Goal: Task Accomplishment & Management: Use online tool/utility

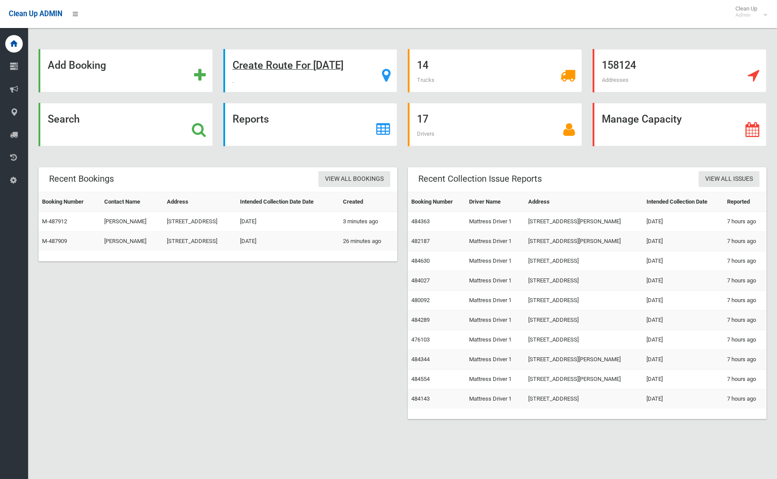
drag, startPoint x: 301, startPoint y: 69, endPoint x: 307, endPoint y: 70, distance: 6.2
click at [301, 69] on strong "Create Route For Tomorrow" at bounding box center [288, 65] width 111 height 12
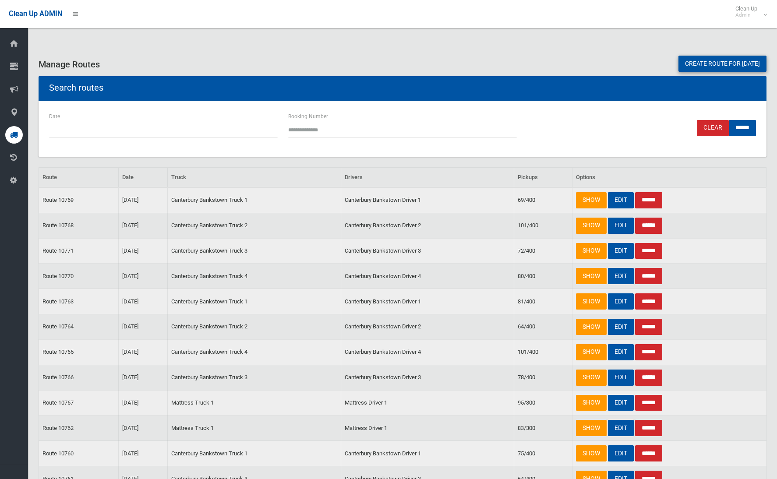
click at [750, 68] on link "Create route for tomorrow" at bounding box center [722, 64] width 88 height 16
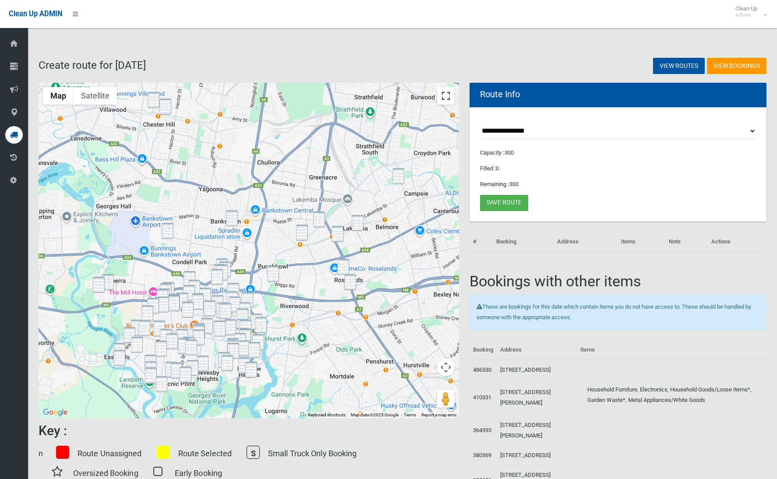
click at [443, 97] on button "Toggle fullscreen view" at bounding box center [446, 96] width 18 height 18
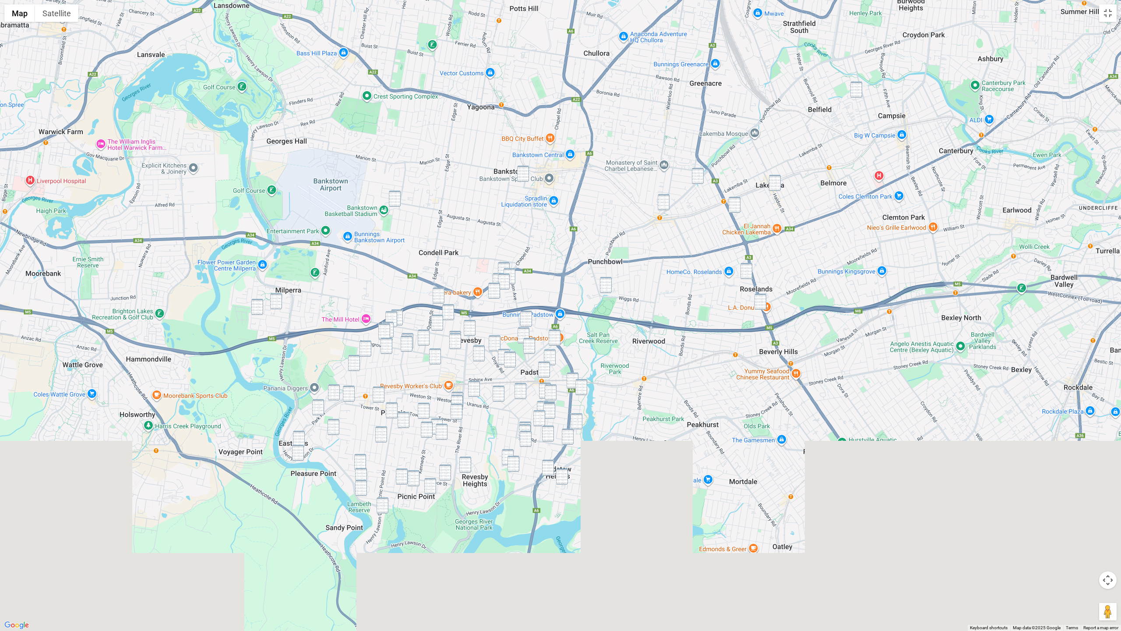
drag, startPoint x: 582, startPoint y: 297, endPoint x: 768, endPoint y: 183, distance: 218.4
click at [575, 91] on div at bounding box center [560, 315] width 1121 height 631
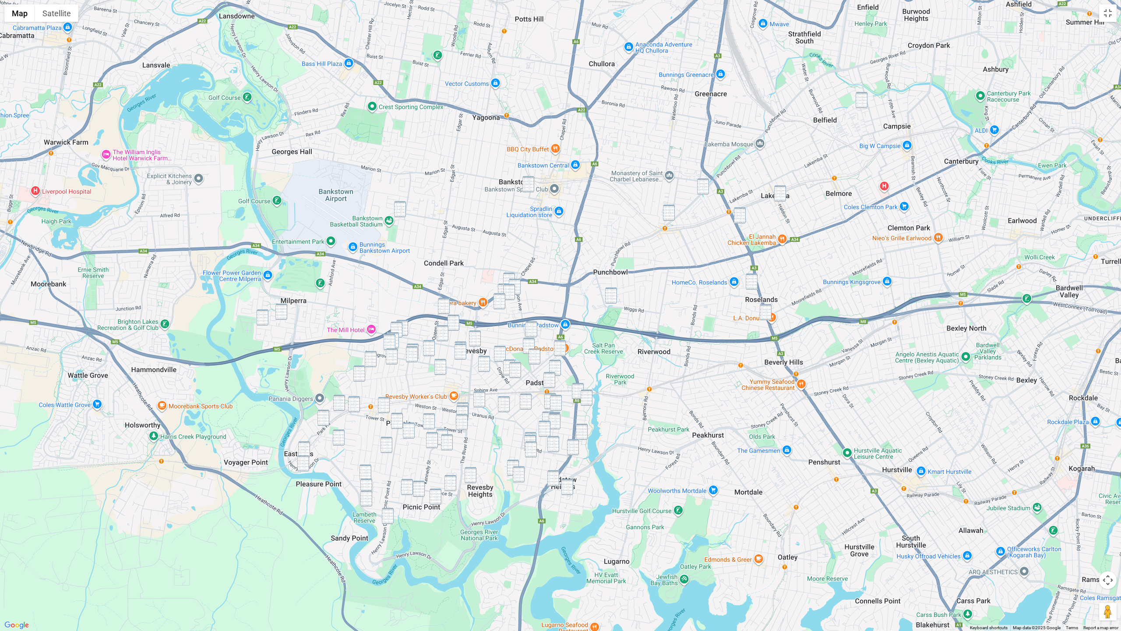
drag, startPoint x: 860, startPoint y: 101, endPoint x: 855, endPoint y: 114, distance: 13.7
click at [776, 101] on img "109 Seventh Avenue, CAMPSIE NSW 2194" at bounding box center [862, 100] width 12 height 16
drag, startPoint x: 866, startPoint y: 103, endPoint x: 856, endPoint y: 109, distance: 11.4
click at [776, 103] on img "109 Seventh Avenue, CAMPSIE NSW 2194" at bounding box center [862, 99] width 12 height 16
click at [703, 182] on img "654 Punchbowl Road, WILEY PARK NSW 2195" at bounding box center [704, 185] width 12 height 16
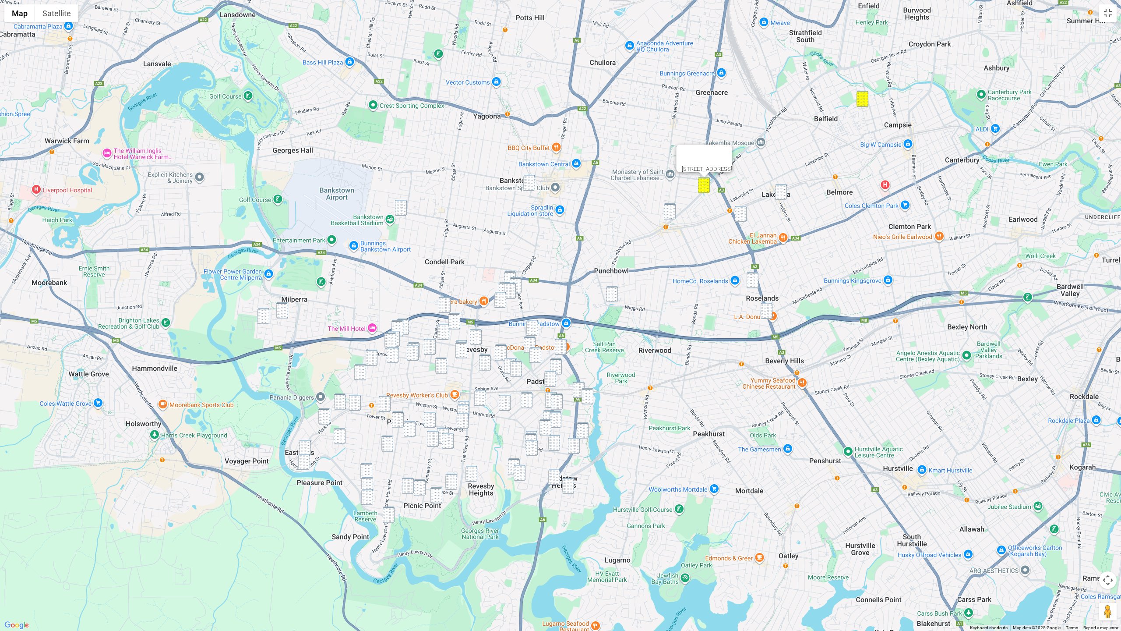
drag, startPoint x: 780, startPoint y: 194, endPoint x: 753, endPoint y: 217, distance: 35.7
click at [776, 194] on img "101-103 Haldon Street, LAKEMBA NSW 2195" at bounding box center [781, 192] width 12 height 16
click at [743, 221] on img "16 Samuel Street, WILEY PARK NSW 2195" at bounding box center [741, 214] width 12 height 16
click at [669, 208] on img "689 Punchbowl Road, PUNCHBOWL NSW 2196" at bounding box center [670, 211] width 12 height 16
click at [756, 285] on img "13 Roseland Avenue, ROSELANDS NSW 2196" at bounding box center [753, 280] width 12 height 16
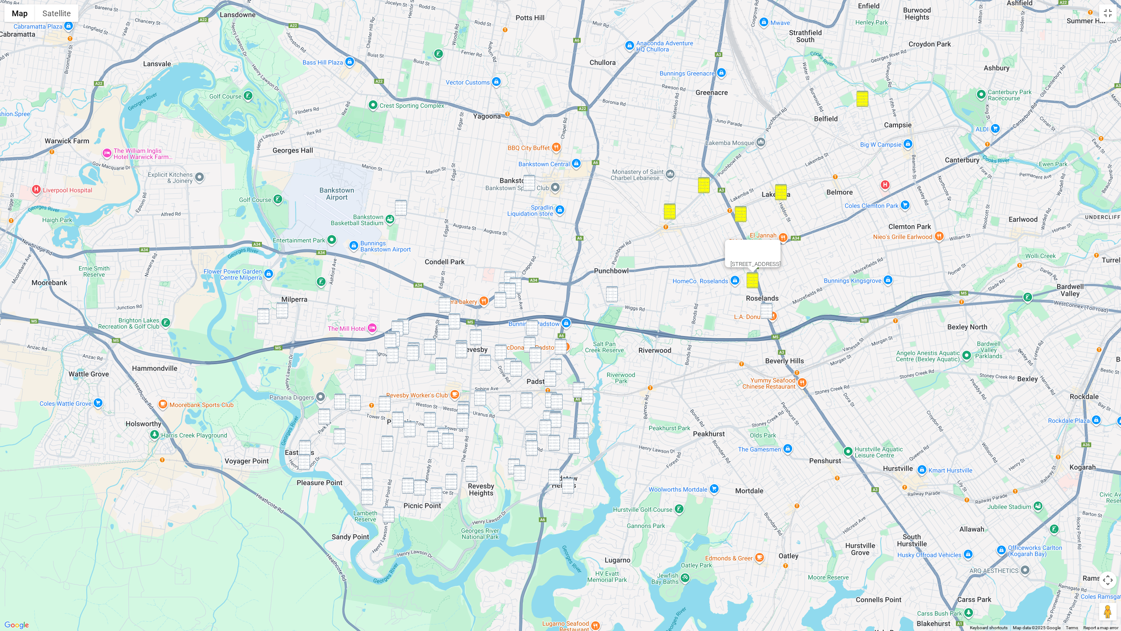
drag, startPoint x: 770, startPoint y: 308, endPoint x: 766, endPoint y: 306, distance: 4.7
click at [768, 308] on img "297-299 King Georges Road, ROSELANDS NSW 2196" at bounding box center [767, 311] width 12 height 16
drag, startPoint x: 608, startPoint y: 296, endPoint x: 594, endPoint y: 282, distance: 19.2
click at [607, 296] on img "19 Craig Street, PUNCHBOWL NSW 2196" at bounding box center [612, 294] width 12 height 16
drag, startPoint x: 527, startPoint y: 185, endPoint x: 480, endPoint y: 210, distance: 53.3
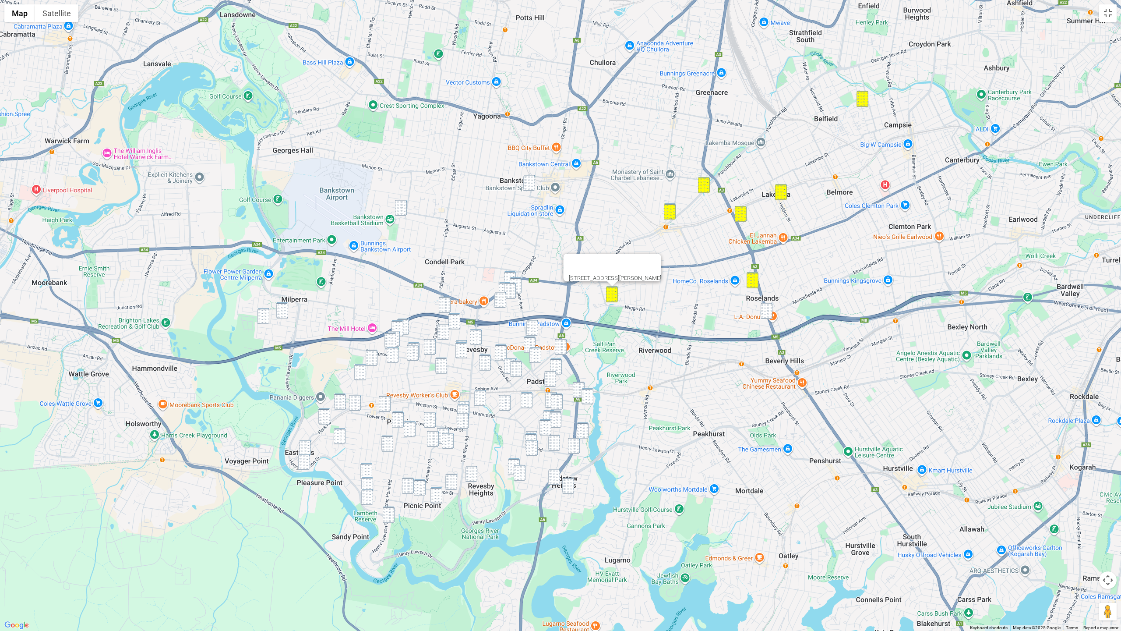
click at [527, 185] on img "8 Greenwood Avenue, BANKSTOWN NSW 2200" at bounding box center [529, 183] width 12 height 16
click at [395, 206] on img "94 Railway Parade, CONDELL PARK NSW 2200" at bounding box center [401, 208] width 12 height 16
click at [264, 320] on img "46 Pozieres Avenue, MILPERRA NSW 2214" at bounding box center [263, 316] width 12 height 16
click at [276, 314] on img "39 Amiens Avenue, MILPERRA NSW 2214" at bounding box center [282, 310] width 12 height 16
click at [450, 306] on img "28A Ely Street, REVESBY NSW 2212" at bounding box center [445, 304] width 12 height 16
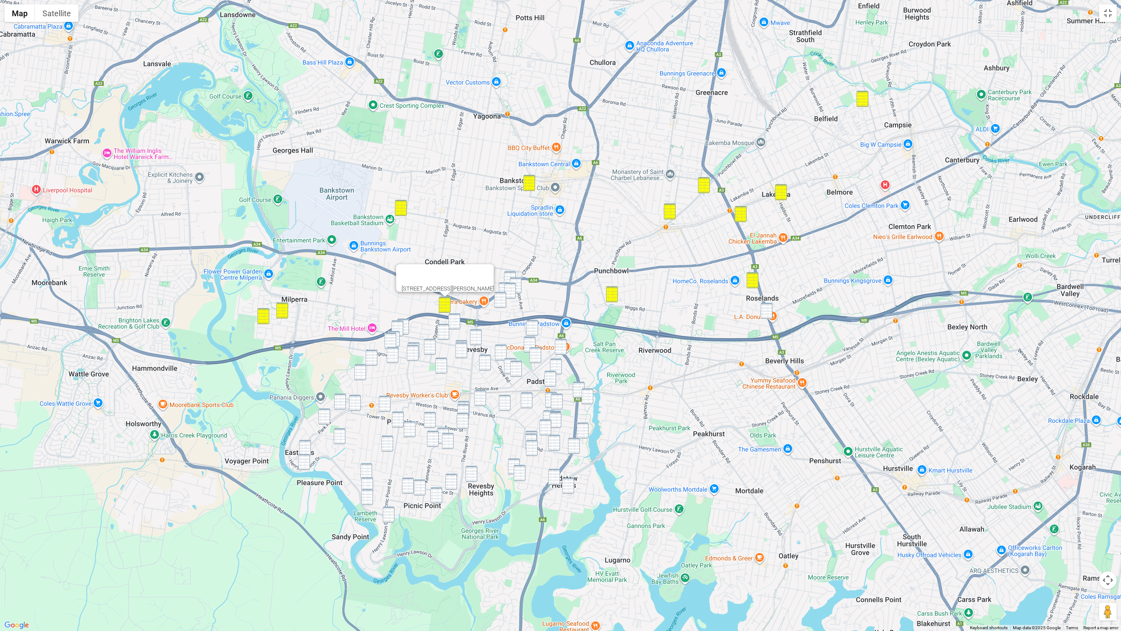
click at [512, 274] on img "192 Canterbury Road, BANKSTOWN NSW 2200" at bounding box center [510, 279] width 12 height 16
click at [517, 279] on img "25 Gibson Avenue, PADSTOW NSW 2211" at bounding box center [516, 285] width 12 height 16
click at [499, 283] on img "30 Napoli Street, PADSTOW NSW 2211" at bounding box center [505, 290] width 12 height 16
drag, startPoint x: 511, startPoint y: 290, endPoint x: 505, endPoint y: 294, distance: 7.7
click at [511, 290] on img "17 Napoli Street, PADSTOW NSW 2211" at bounding box center [510, 290] width 12 height 16
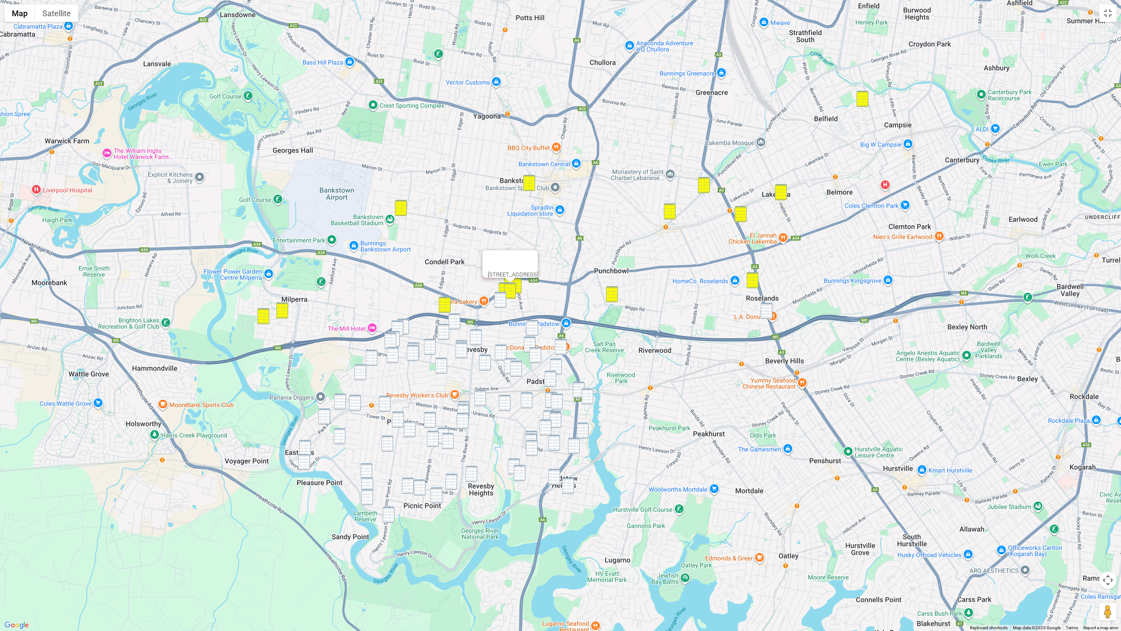
click at [500, 299] on img "46 Turvey Street, REVESBY NSW 2212" at bounding box center [500, 300] width 12 height 16
drag, startPoint x: 403, startPoint y: 319, endPoint x: 398, endPoint y: 322, distance: 5.7
click at [403, 319] on img "100 Beaconsfield Street, REVESBY NSW 2212" at bounding box center [403, 326] width 12 height 16
drag, startPoint x: 397, startPoint y: 324, endPoint x: 398, endPoint y: 330, distance: 6.2
click at [397, 324] on img "145 Beaconsfield Street, REVESBY NSW 2212" at bounding box center [397, 328] width 12 height 16
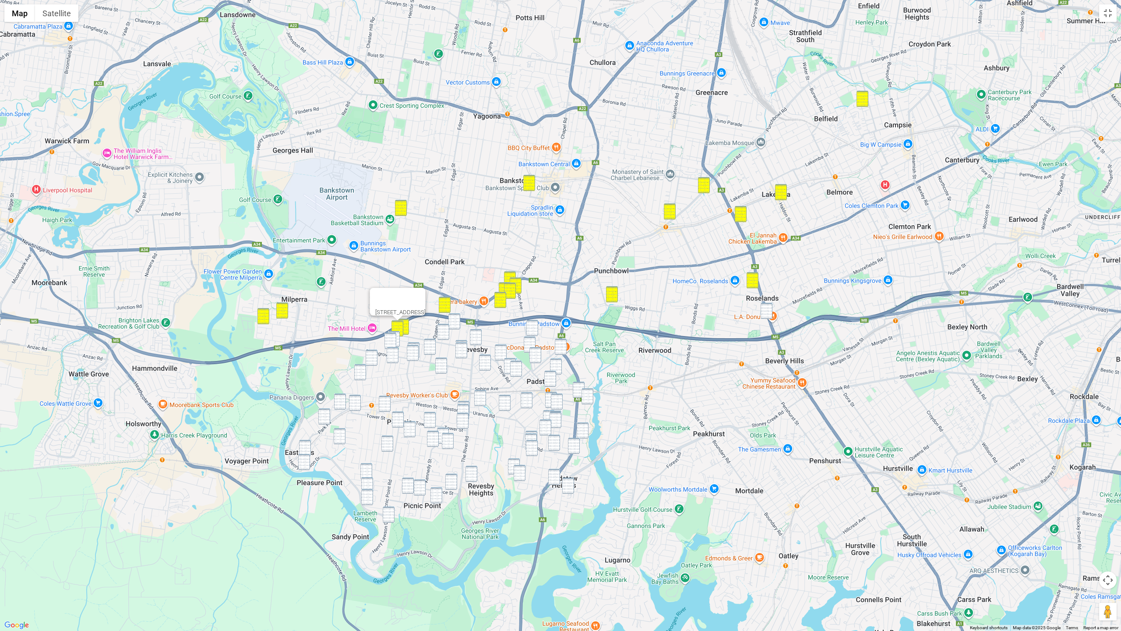
drag, startPoint x: 398, startPoint y: 333, endPoint x: 393, endPoint y: 335, distance: 5.9
click at [398, 333] on img "16a Gowlland Parade, PANANIA NSW 2213" at bounding box center [394, 339] width 12 height 16
click at [393, 336] on img "7 Ellesmere Street, PANANIA NSW 2213" at bounding box center [390, 340] width 12 height 16
click at [461, 326] on div "7 Ellesmere Street, PANANIA NSW 2213" at bounding box center [560, 315] width 1121 height 631
drag, startPoint x: 453, startPoint y: 324, endPoint x: 445, endPoint y: 331, distance: 9.9
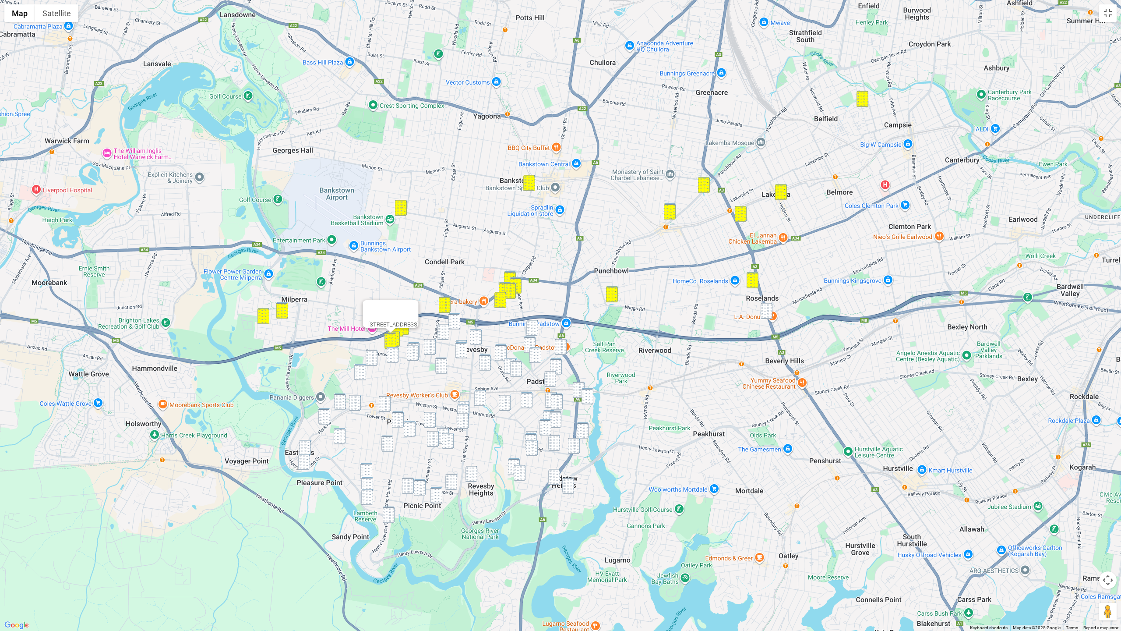
click at [453, 324] on img "41 Sherwood Street, REVESBY NSW 2212" at bounding box center [454, 321] width 12 height 16
click at [439, 336] on img "83 Ely Street, REVESBY NSW 2212" at bounding box center [443, 332] width 12 height 16
drag, startPoint x: 477, startPoint y: 335, endPoint x: 515, endPoint y: 339, distance: 38.4
click at [477, 335] on img "69 The River Road, REVESBY NSW 2212" at bounding box center [476, 337] width 12 height 16
click at [532, 329] on img "7a Gwandalan Road, PADSTOW NSW 2211" at bounding box center [532, 328] width 12 height 16
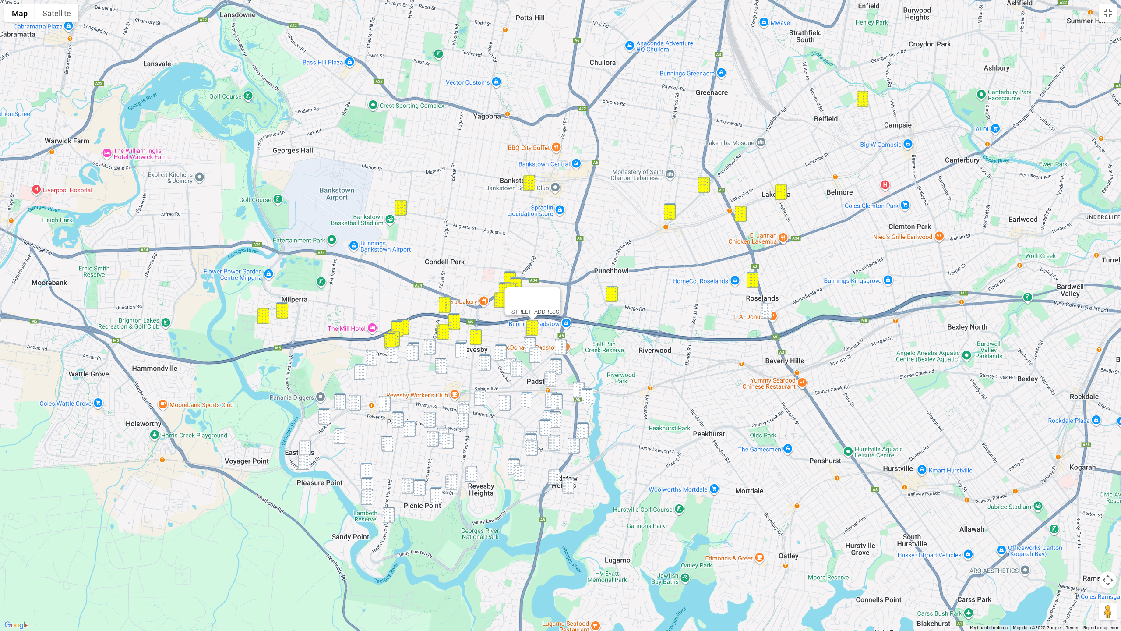
drag, startPoint x: 568, startPoint y: 345, endPoint x: 563, endPoint y: 347, distance: 5.1
click at [568, 345] on div "7a Gwandalan Road, PADSTOW NSW 2211" at bounding box center [560, 315] width 1121 height 631
click at [530, 341] on img "12 Moro Avenue, PADSTOW NSW 2211" at bounding box center [530, 344] width 12 height 16
drag, startPoint x: 564, startPoint y: 347, endPoint x: 559, endPoint y: 348, distance: 5.3
click at [564, 347] on img "35A Arab Road, PADSTOW NSW 2211" at bounding box center [561, 346] width 12 height 16
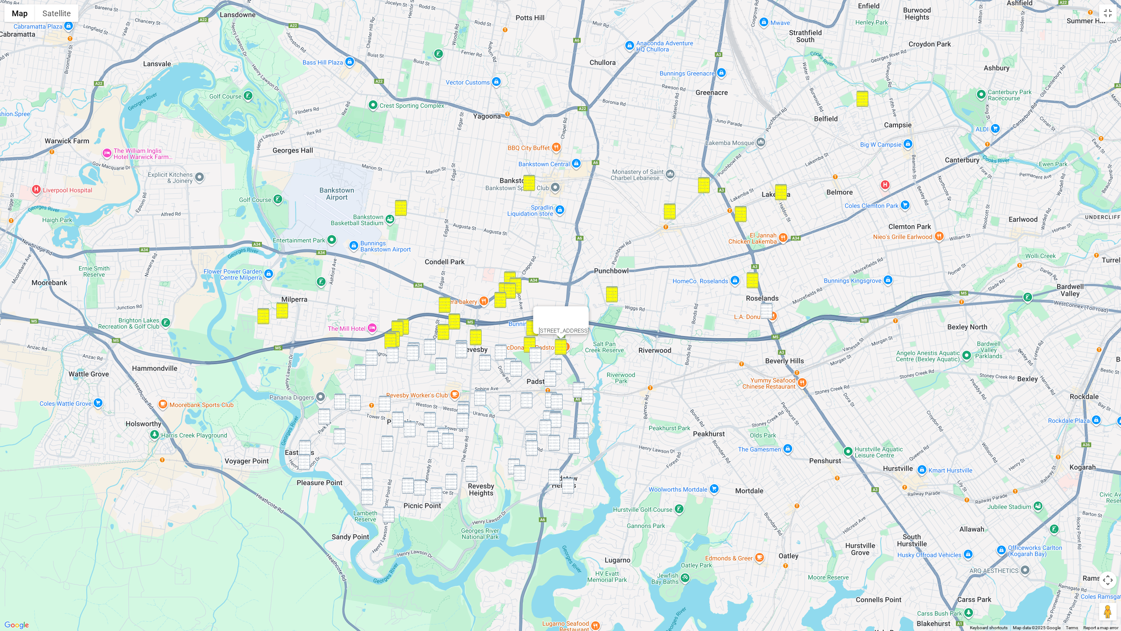
click at [539, 352] on img "7 Newey Avenue, PADSTOW NSW 2211" at bounding box center [535, 355] width 12 height 16
click at [556, 363] on img "18 Stephanie Street, PADSTOW NSW 2211" at bounding box center [556, 366] width 12 height 16
drag, startPoint x: 554, startPoint y: 373, endPoint x: 565, endPoint y: 380, distance: 13.0
click at [554, 373] on img "4 Banks Street, PADSTOW NSW 2211" at bounding box center [550, 378] width 12 height 16
click at [579, 386] on img "97 Davies Road, PADSTOW NSW 2211" at bounding box center [579, 389] width 12 height 16
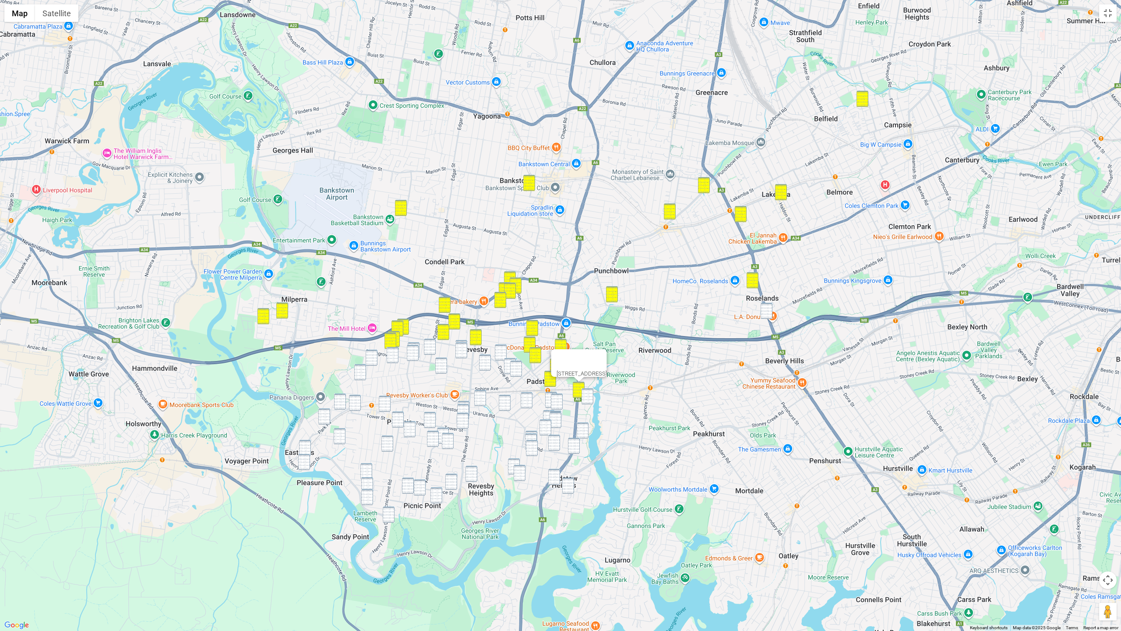
drag, startPoint x: 586, startPoint y: 404, endPoint x: 539, endPoint y: 384, distance: 51.4
click at [586, 404] on img "26 Truro Parade, PADSTOW NSW 2211" at bounding box center [587, 396] width 12 height 16
click at [463, 340] on img "96 Victoria Street, REVESBY NSW 2212" at bounding box center [461, 348] width 12 height 16
click at [463, 346] on img "1/100 Victoria Street, REVESBY NSW 2212" at bounding box center [461, 350] width 12 height 16
drag, startPoint x: 501, startPoint y: 347, endPoint x: 495, endPoint y: 355, distance: 9.6
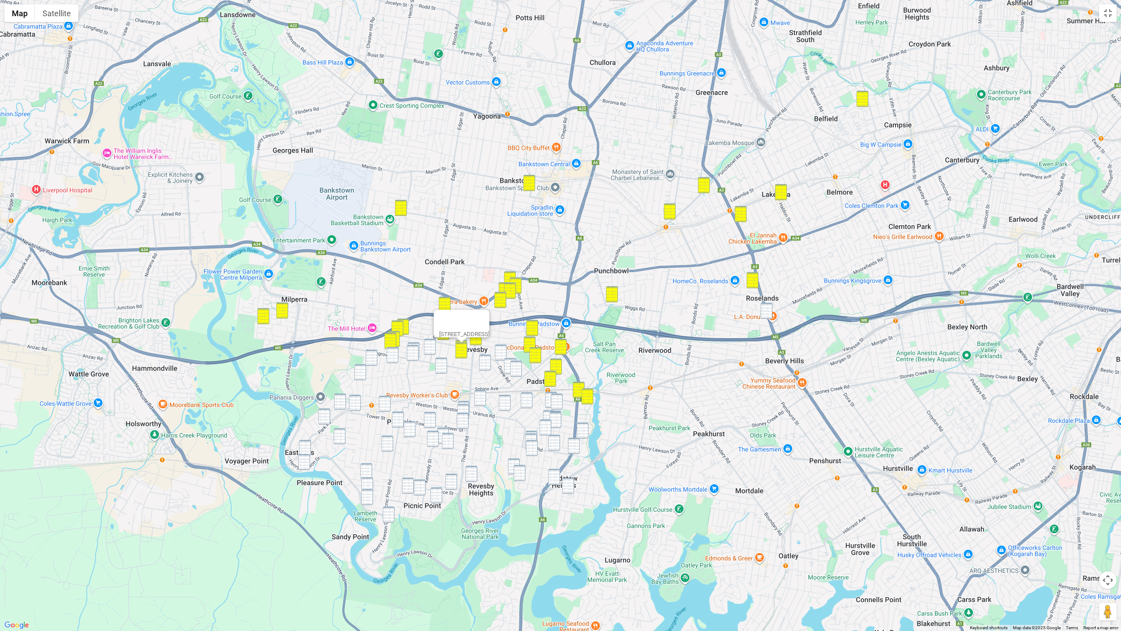
click at [501, 347] on img "34 Blackall Street, REVESBY NSW 2212" at bounding box center [501, 352] width 12 height 16
click at [492, 359] on div "34 Blackall Street, REVESBY NSW 2212" at bounding box center [560, 315] width 1121 height 631
click at [489, 362] on img "14 English Street, REVESBY NSW 2212" at bounding box center [485, 362] width 12 height 16
click at [515, 363] on img "17 Cairo Avenue, PADSTOW NSW 2211" at bounding box center [516, 368] width 12 height 16
drag, startPoint x: 507, startPoint y: 370, endPoint x: 519, endPoint y: 390, distance: 23.6
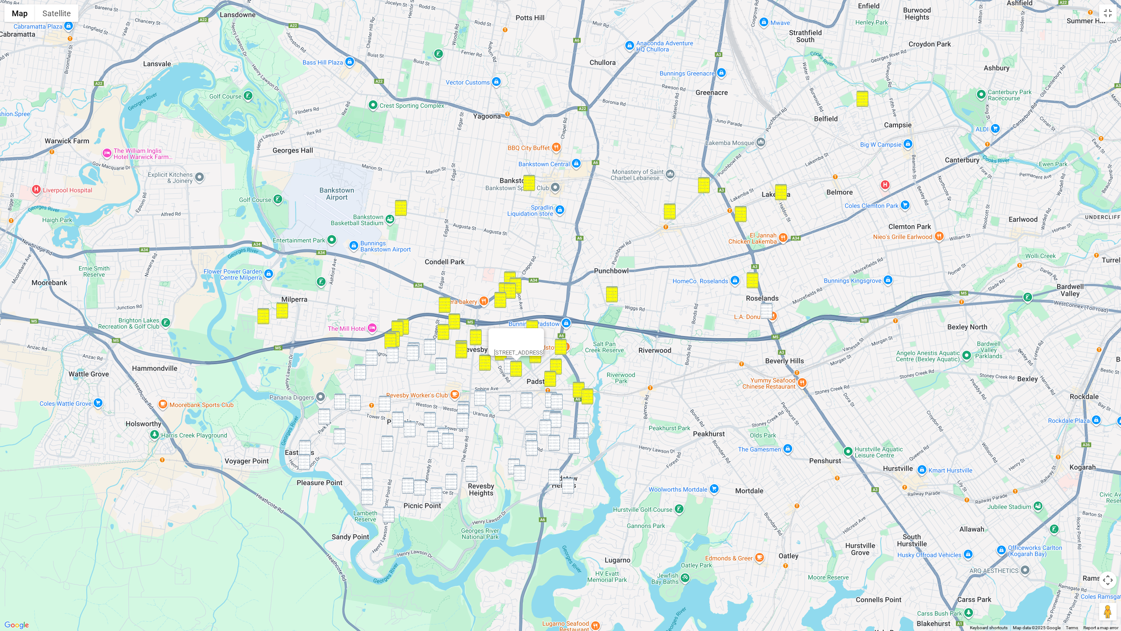
click at [507, 370] on img "23 Raine Road, PADSTOW NSW 2211" at bounding box center [510, 366] width 12 height 16
drag, startPoint x: 550, startPoint y: 395, endPoint x: 557, endPoint y: 403, distance: 11.5
click at [550, 395] on img "29 Faraday Road, PADSTOW NSW 2211" at bounding box center [551, 399] width 12 height 16
drag, startPoint x: 557, startPoint y: 403, endPoint x: 557, endPoint y: 408, distance: 4.9
click at [557, 404] on img "12 Astley Avenue, PADSTOW NSW 2211" at bounding box center [557, 401] width 12 height 16
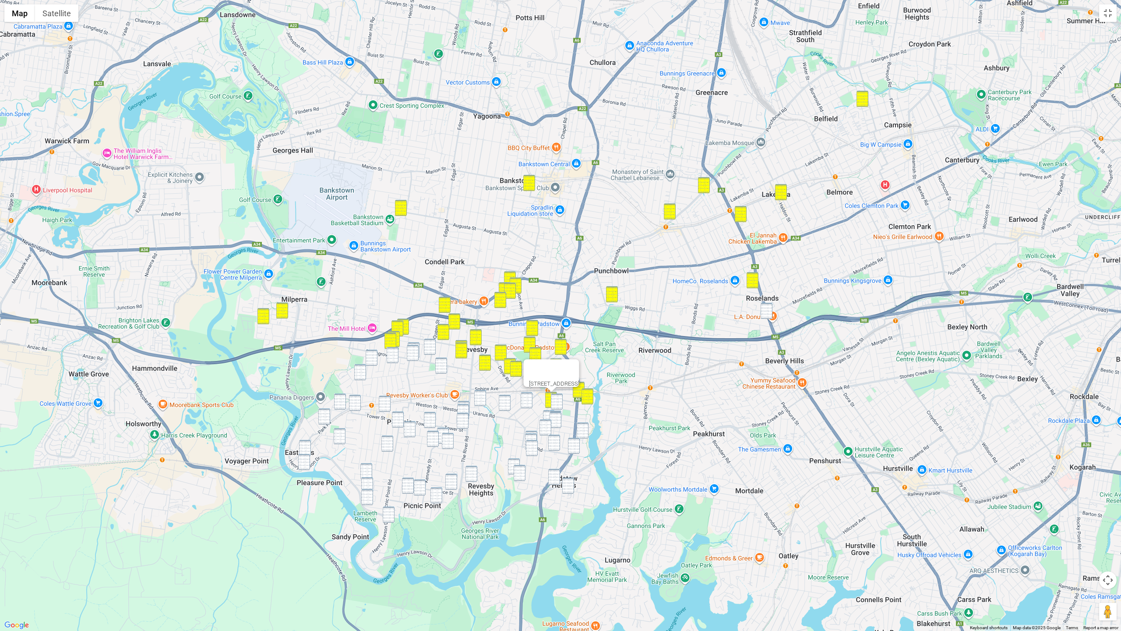
drag, startPoint x: 547, startPoint y: 415, endPoint x: 551, endPoint y: 416, distance: 4.6
click at [547, 415] on img "6 Blanche Avenue, PADSTOW NSW 2211" at bounding box center [549, 418] width 12 height 16
click at [557, 416] on img "17 Rivenoak Avenue, PADSTOW NSW 2211" at bounding box center [556, 420] width 12 height 16
drag, startPoint x: 544, startPoint y: 427, endPoint x: 553, endPoint y: 427, distance: 9.2
click at [544, 427] on img "8 Chamberlain Road, PADSTOW NSW 2211" at bounding box center [545, 427] width 12 height 16
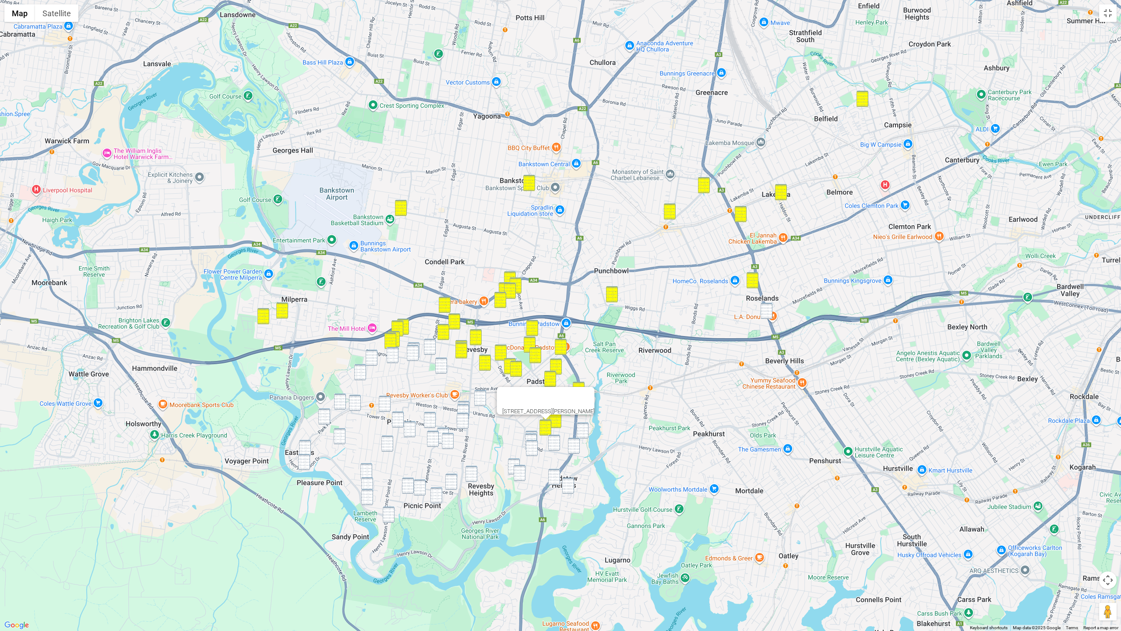
drag, startPoint x: 586, startPoint y: 428, endPoint x: 582, endPoint y: 433, distance: 6.2
click at [586, 428] on img "14 Werona Avenue, PADSTOW NSW 2211" at bounding box center [583, 430] width 12 height 16
drag, startPoint x: 571, startPoint y: 442, endPoint x: 557, endPoint y: 441, distance: 14.0
click at [571, 442] on img "42 Alma Road, PADSTOW NSW 2211" at bounding box center [574, 445] width 12 height 16
click at [552, 441] on img "78 Alma Road, PADSTOW NSW 2211" at bounding box center [554, 442] width 12 height 16
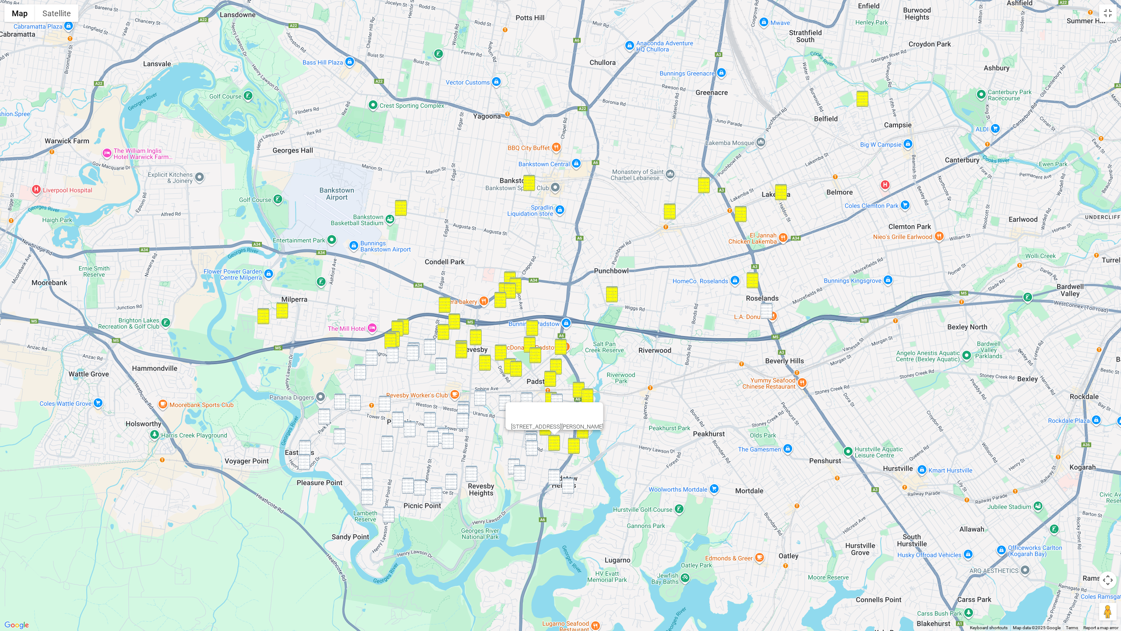
drag, startPoint x: 533, startPoint y: 430, endPoint x: 532, endPoint y: 435, distance: 4.6
click at [532, 431] on img "128a Alma Road, PADSTOW NSW 2211" at bounding box center [531, 438] width 12 height 16
drag, startPoint x: 532, startPoint y: 436, endPoint x: 530, endPoint y: 442, distance: 6.3
click at [532, 436] on img "123 Alma Road, PADSTOW NSW 2211" at bounding box center [531, 441] width 12 height 16
click at [530, 446] on img "12 Wyatt Avenue, PADSTOW NSW 2211" at bounding box center [532, 448] width 12 height 16
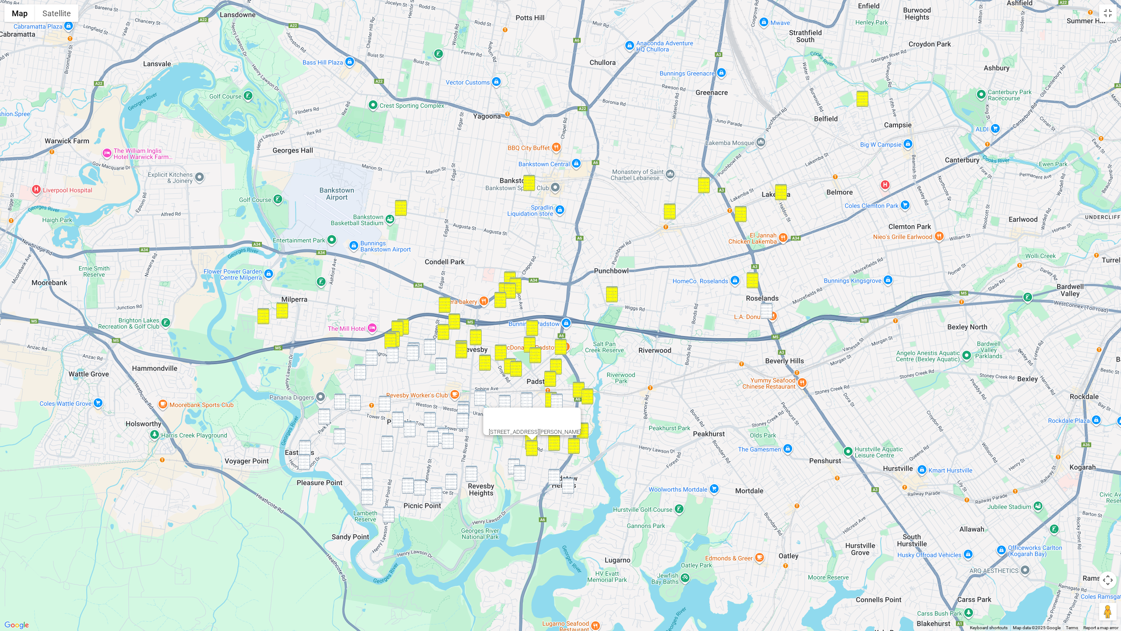
click at [509, 467] on img "3 Gwen Place, PADSTOW HEIGHTS NSW 2211" at bounding box center [514, 466] width 12 height 16
drag, startPoint x: 517, startPoint y: 474, endPoint x: 545, endPoint y: 477, distance: 28.2
click at [518, 474] on img "50 Henry Kendall Avenue, PADSTOW HEIGHTS NSW 2211" at bounding box center [520, 473] width 12 height 16
drag, startPoint x: 552, startPoint y: 477, endPoint x: 570, endPoint y: 481, distance: 18.4
click at [553, 477] on img "957A Henry Lawson Drive, PADSTOW HEIGHTS NSW 2211" at bounding box center [554, 477] width 12 height 16
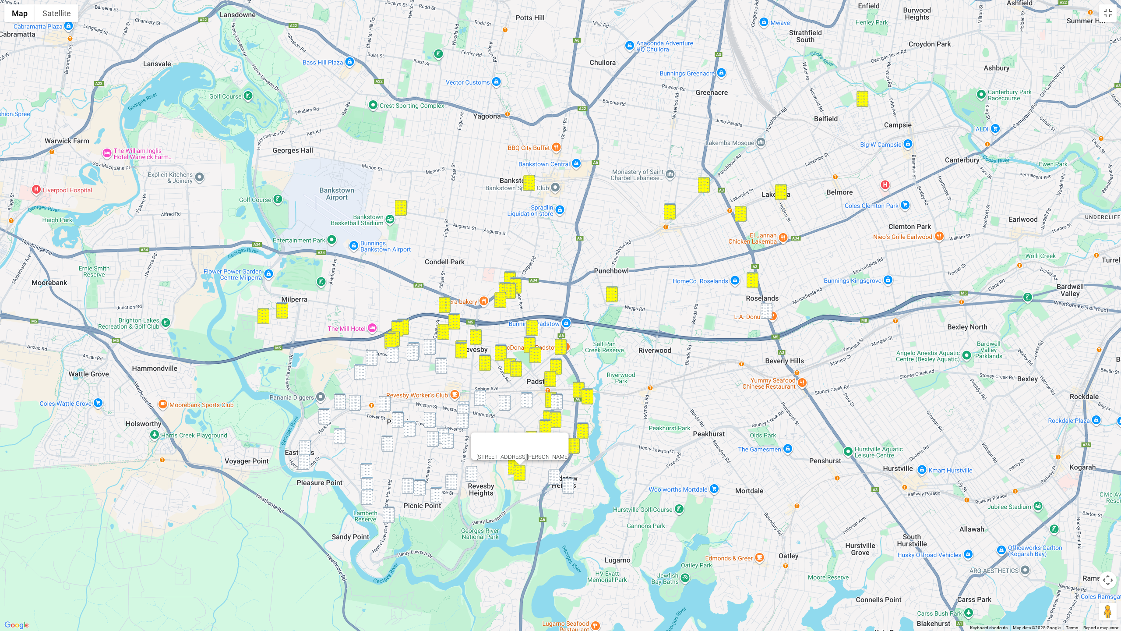
click at [570, 479] on img "99 Villiers Road, PADSTOW HEIGHTS NSW 2211" at bounding box center [568, 485] width 12 height 16
drag, startPoint x: 556, startPoint y: 481, endPoint x: 556, endPoint y: 469, distance: 11.4
click at [556, 479] on img "957A Henry Lawson Drive, PADSTOW HEIGHTS NSW 2211" at bounding box center [554, 477] width 12 height 16
click at [559, 405] on img "12 Astley Avenue, PADSTOW NSW 2211" at bounding box center [557, 401] width 12 height 16
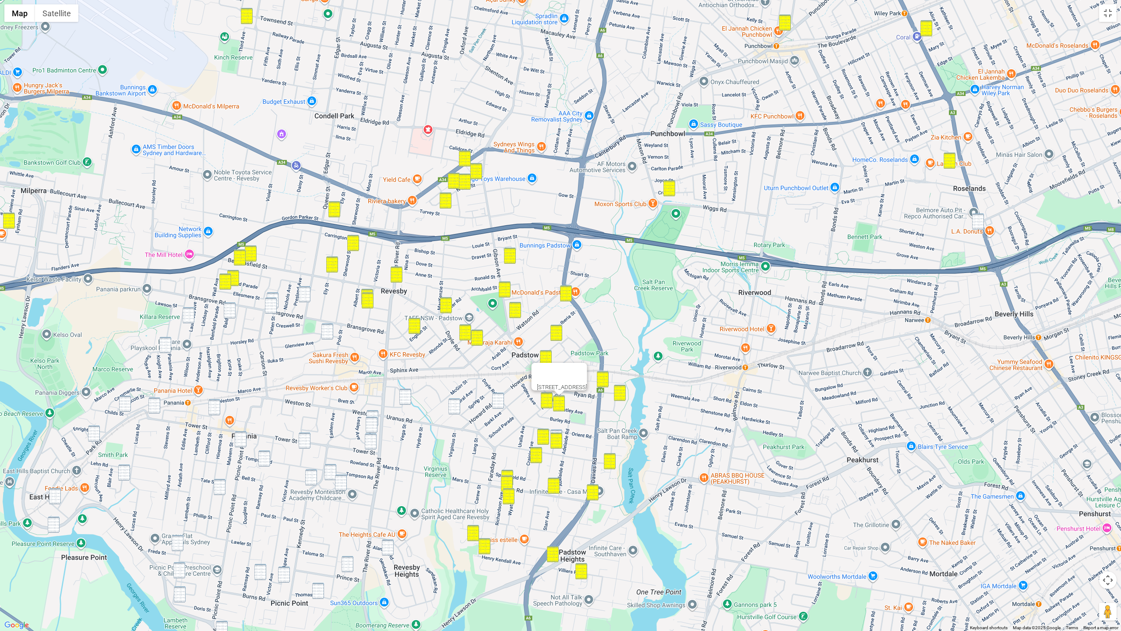
click at [558, 430] on img "13 Rivenoak Avenue, PADSTOW NSW 2211" at bounding box center [556, 437] width 12 height 16
click at [493, 399] on img "4A Barkl Avenue, PADSTOW NSW 2211" at bounding box center [498, 400] width 12 height 16
click at [451, 405] on img "17 Baldwin Street, PADSTOW NSW 2211" at bounding box center [454, 406] width 12 height 16
click at [407, 395] on img "3 Jamieson Street, REVESBY NSW 2212" at bounding box center [405, 396] width 12 height 16
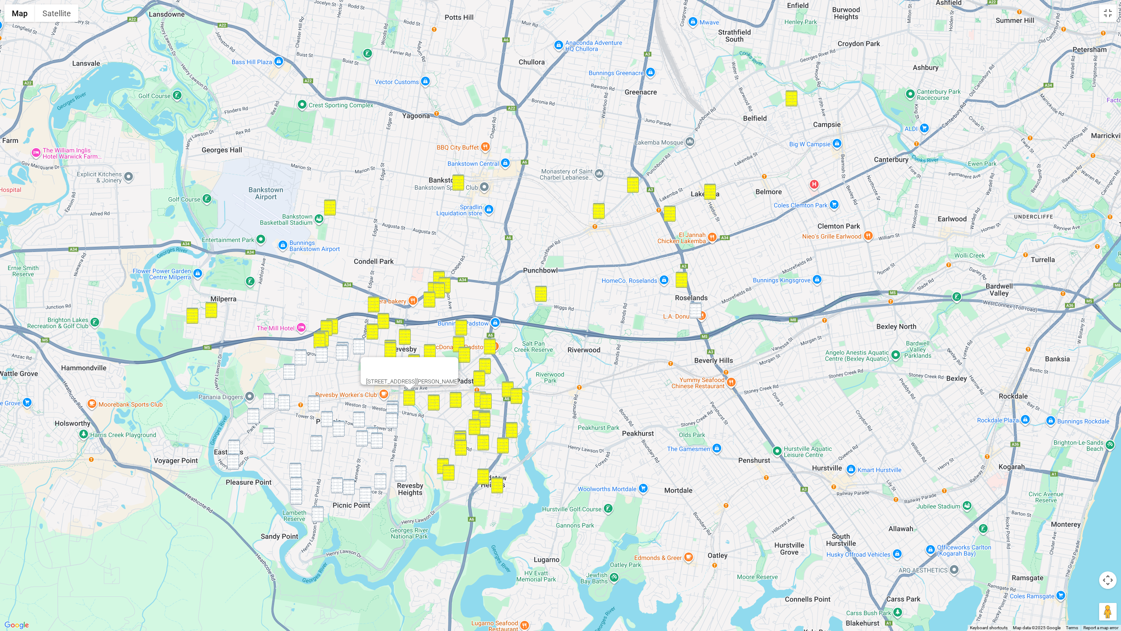
click at [345, 342] on img "128 Bransgrove Road, PANANIA NSW 2213" at bounding box center [343, 350] width 12 height 16
drag
click at [354, 342] on img "126 Queen Street, REVESBY NSW 2212" at bounding box center [359, 346] width 12 height 16
click at [345, 348] on img "35 Paten Street, REVESBY NSW 2212" at bounding box center [342, 352] width 12 height 16
click at [371, 366] on img "7 Horsley Road, REVESBY NSW 2212" at bounding box center [370, 365] width 12 height 16
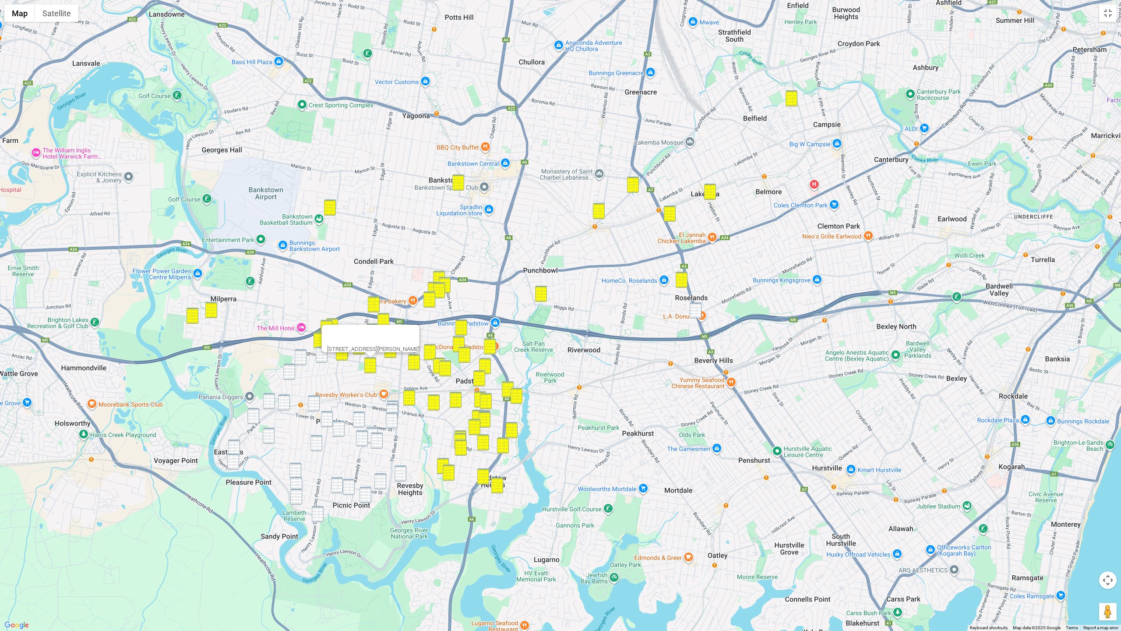
click at [300, 356] on img "24A Laundess Avenue, PANANIA NSW 2213" at bounding box center [301, 357] width 12 height 16
click at [317, 355] on img "9 Baldi Avenue, PANANIA NSW 2213" at bounding box center [322, 354] width 12 height 16
click at [288, 372] on img "155B Horsley Road, PANANIA NSW 2213" at bounding box center [289, 371] width 12 height 16
click at [287, 401] on img "232 Tower Street, PANANIA NSW 2213" at bounding box center [284, 402] width 12 height 16
click at [268, 401] on img "2 Childs Street, PANANIA NSW 2213" at bounding box center [269, 401] width 12 height 16
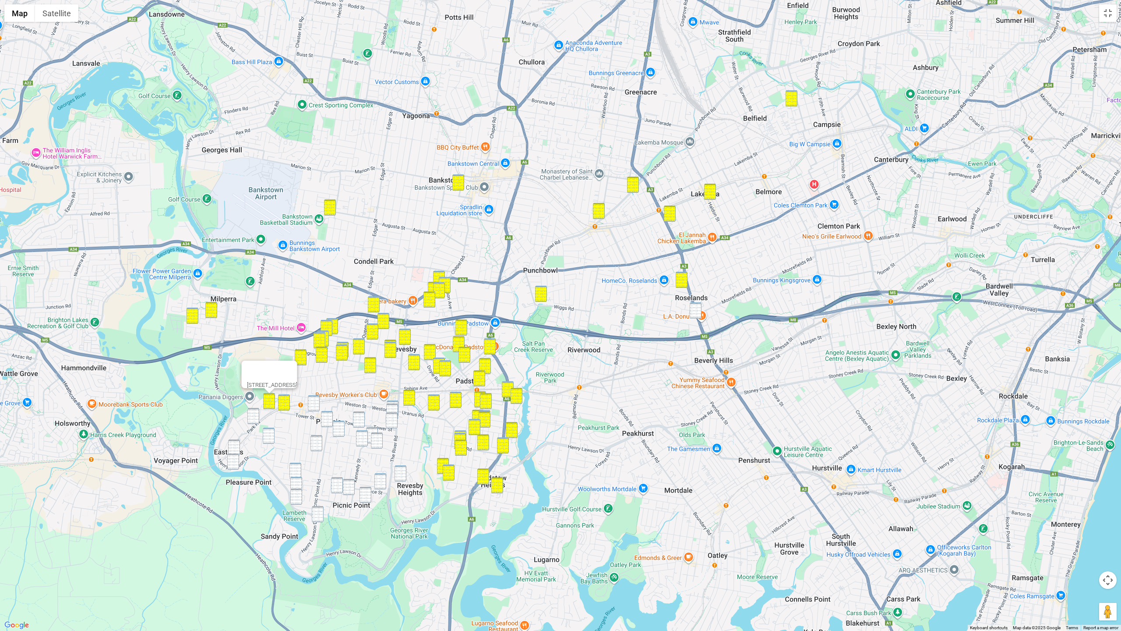
click at [255, 418] on img "3 Bracher Street, EAST HILLS NSW 2213" at bounding box center [253, 416] width 12 height 16
click at [289, 368] on img "155B Horsley Road, PANANIA NSW 2213" at bounding box center [289, 371] width 12 height 16
click at [235, 439] on img "24 Maclaurin Avenue, EAST HILLS NSW 2213" at bounding box center [234, 447] width 12 height 16
click at [233, 464] on img "584 Henry Lawson Drive, EAST HILLS NSW 2213" at bounding box center [233, 461] width 12 height 16
click at [282, 428] on button "Close" at bounding box center [271, 431] width 21 height 21
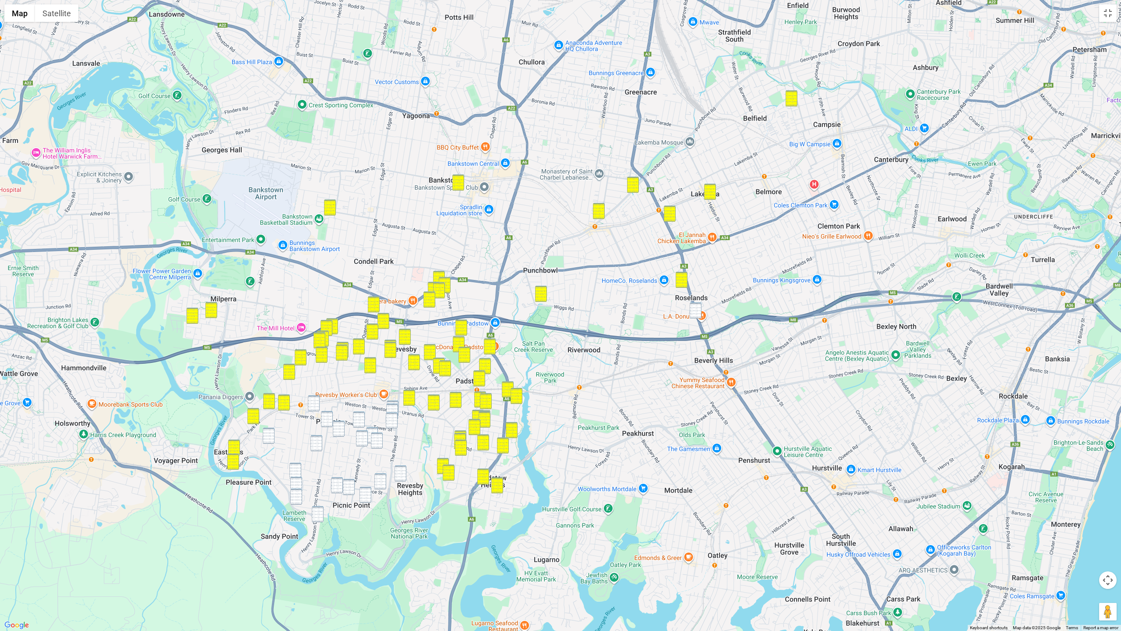
click at [276, 435] on div "To navigate, press the arrow keys." at bounding box center [560, 315] width 1121 height 631
click at [270, 433] on img "9 Matthews Avenue, EAST HILLS NSW 2213" at bounding box center [269, 435] width 12 height 16
click at [293, 470] on img "168 Lambeth Street, PANANIA NSW 2213" at bounding box center [295, 470] width 12 height 16
click at [295, 479] on img "149 Lambeth Street, PICNIC POINT NSW 2213" at bounding box center [296, 484] width 12 height 16
click at [295, 479] on img "42 Doris Street, PICNIC POINT NSW 2213" at bounding box center [296, 496] width 12 height 16
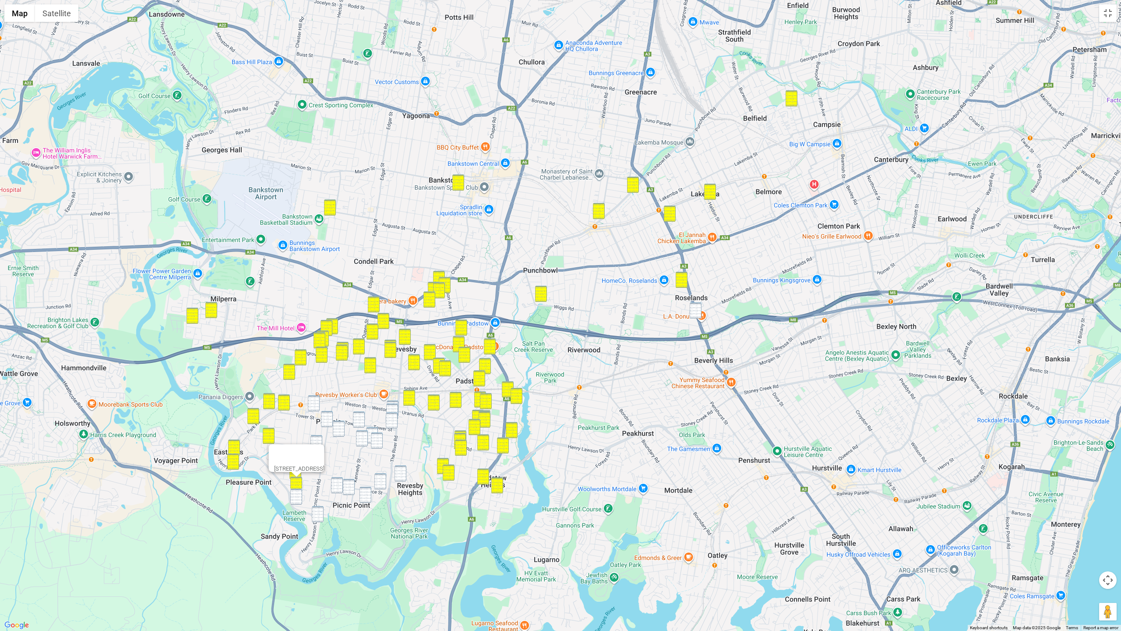
click at [312, 403] on img "13 Peffer Street, PANANIA NSW 2213" at bounding box center [314, 403] width 12 height 16
click at [328, 424] on img "14 Picnic Point Road, PANANIA NSW 2213" at bounding box center [327, 419] width 12 height 16
click at [311, 445] on img "72 Malvern Street, PANANIA NSW 2213" at bounding box center [316, 443] width 12 height 16
click at [340, 432] on img "115 Tompson Road, PANANIA NSW 2213" at bounding box center [339, 428] width 12 height 16
click at [297, 479] on img "42 Doris Street, PICNIC POINT NSW 2213" at bounding box center [296, 496] width 12 height 16
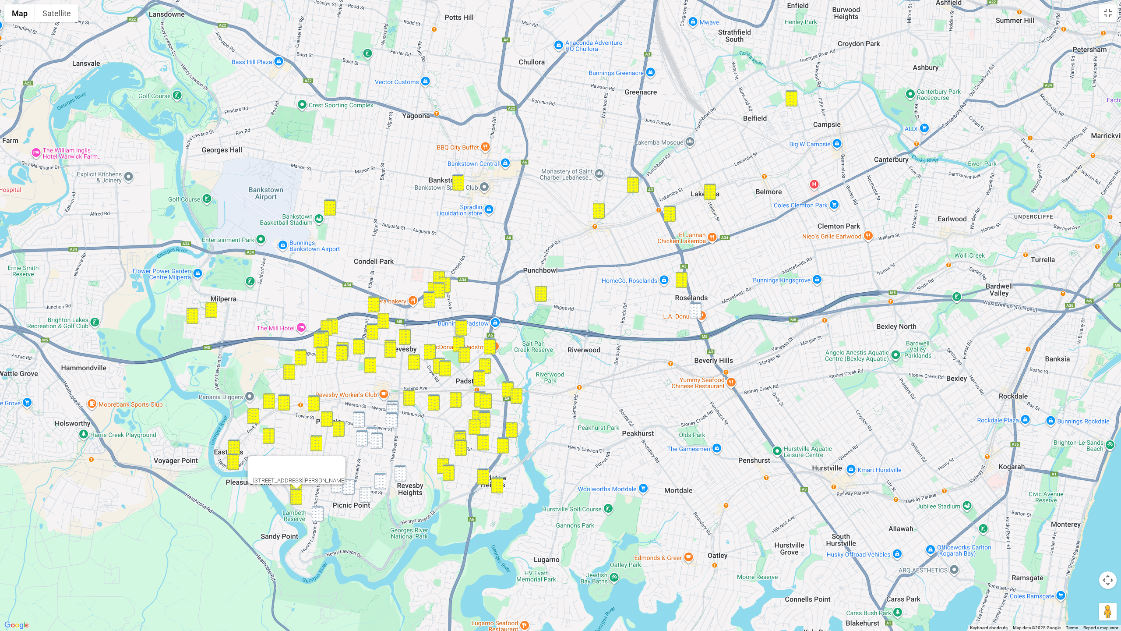
click at [321, 479] on img "831 Henry Lawson Drive, PICNIC POINT NSW 2213" at bounding box center [318, 514] width 12 height 16
click at [360, 411] on div "To navigate, press the arrow keys. 42 Doris Street, PICNIC POINT NSW 2213" at bounding box center [560, 315] width 1121 height 631
click at [362, 417] on img "2/1 Condon Avenue, PANANIA NSW 2213" at bounding box center [359, 419] width 12 height 16
click at [392, 409] on img "19 Bebe Avenue, REVESBY NSW 2212" at bounding box center [392, 411] width 12 height 16
click at [391, 416] on img "4 Tower Street, REVESBY NSW 2212" at bounding box center [392, 420] width 12 height 16
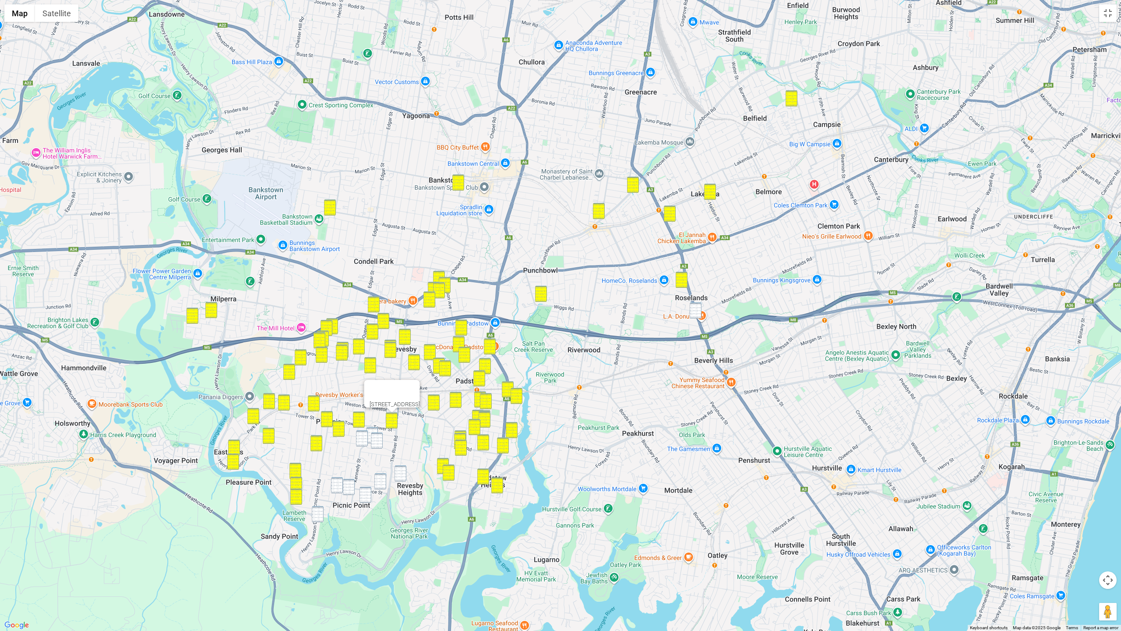
click at [366, 437] on img "30 Richard Street, PANANIA NSW 2213" at bounding box center [362, 438] width 12 height 16
click at [370, 431] on img "10 Melinga Place, REVESBY NSW 2212" at bounding box center [372, 435] width 12 height 16
click at [374, 437] on img "29 Lochinvar Road, REVESBY NSW 2212" at bounding box center [377, 440] width 12 height 16
click at [341, 479] on img "16 Austin Boulevard, PICNIC POINT NSW 2213" at bounding box center [337, 485] width 12 height 16
click at [350, 479] on img "29A Apex Avenue, PICNIC POINT NSW 2213" at bounding box center [349, 487] width 12 height 16
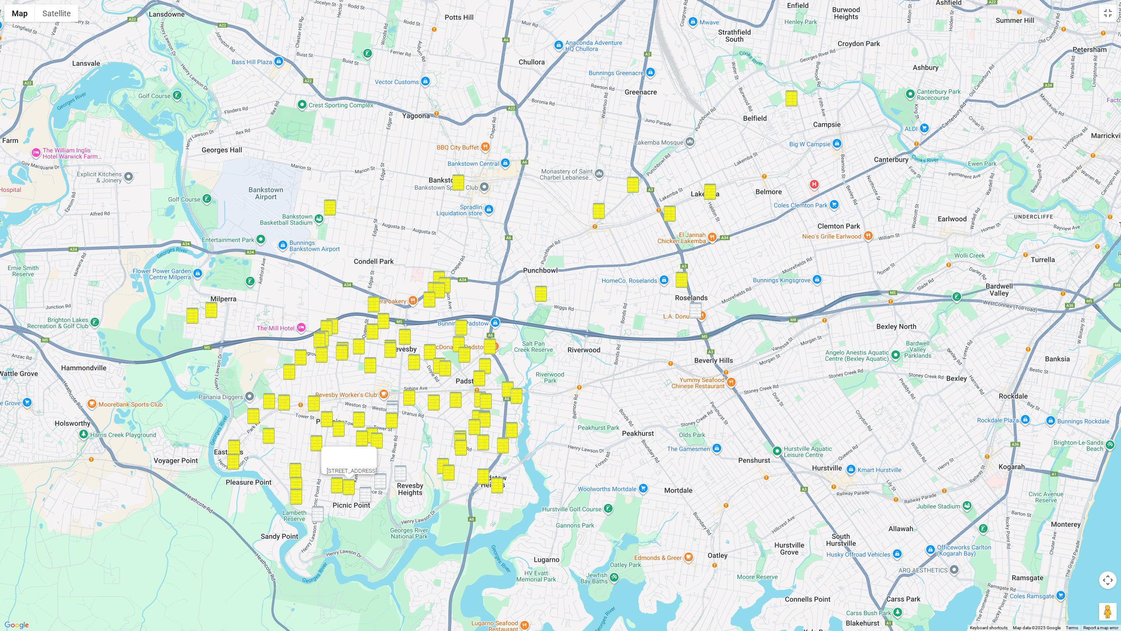
click at [369, 479] on img "26 Thomas Street, PICNIC POINT NSW 2213" at bounding box center [365, 494] width 12 height 16
click at [310, 479] on div "26 Thomas Street, PICNIC POINT NSW 2213" at bounding box center [560, 315] width 1121 height 631
click at [316, 479] on img "831 Henry Lawson Drive, PICNIC POINT NSW 2213" at bounding box center [318, 514] width 12 height 16
click at [392, 401] on img "9 Bebe Avenue, REVESBY NSW 2212" at bounding box center [393, 408] width 12 height 16
click at [391, 406] on img "19 Bebe Avenue, REVESBY NSW 2212" at bounding box center [392, 411] width 12 height 16
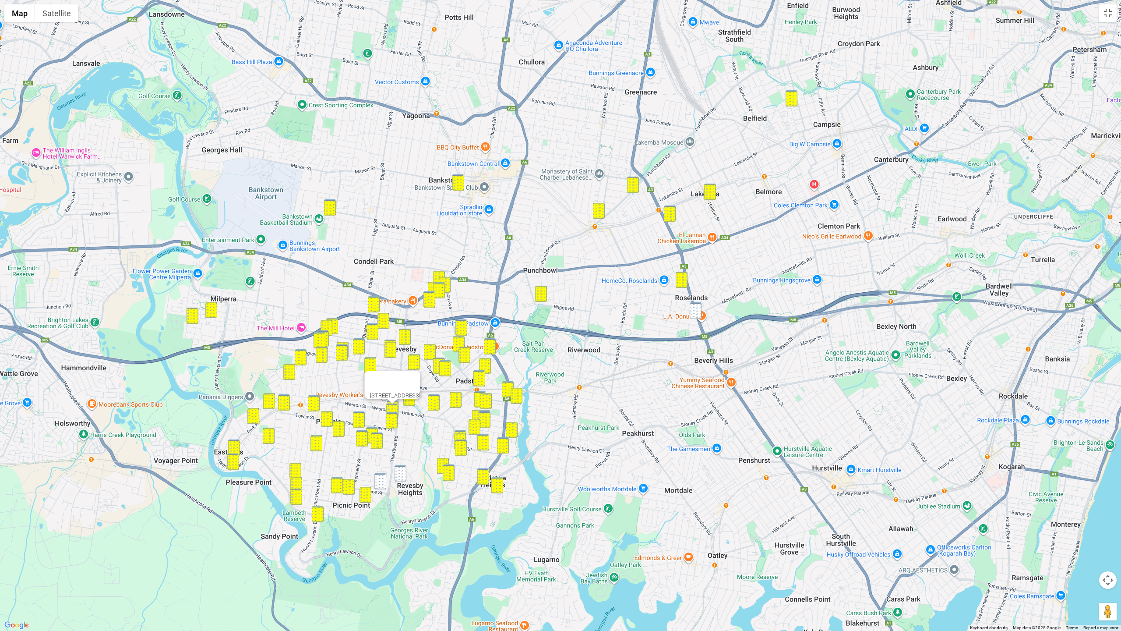
click at [377, 479] on img "1 Graham Place, PICNIC POINT NSW 2213" at bounding box center [380, 481] width 12 height 16
click at [402, 474] on img "19 Alamein Road, REVESBY HEIGHTS NSW 2212" at bounding box center [401, 473] width 12 height 16
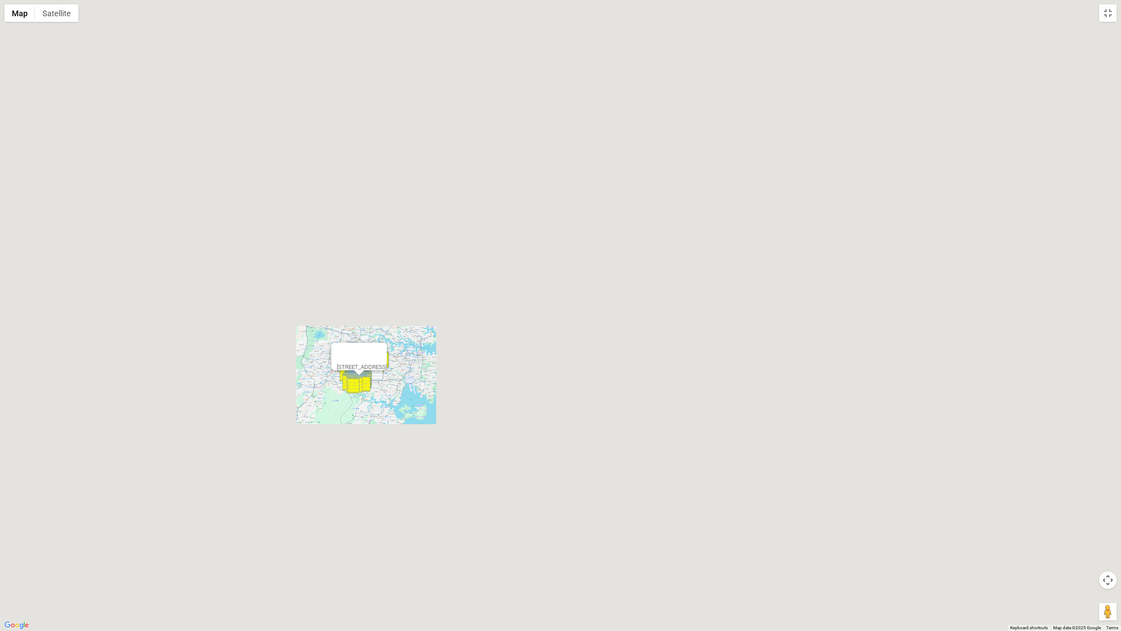
click at [558, 350] on div "19 Alamein Road, REVESBY HEIGHTS NSW 2212" at bounding box center [560, 315] width 1121 height 631
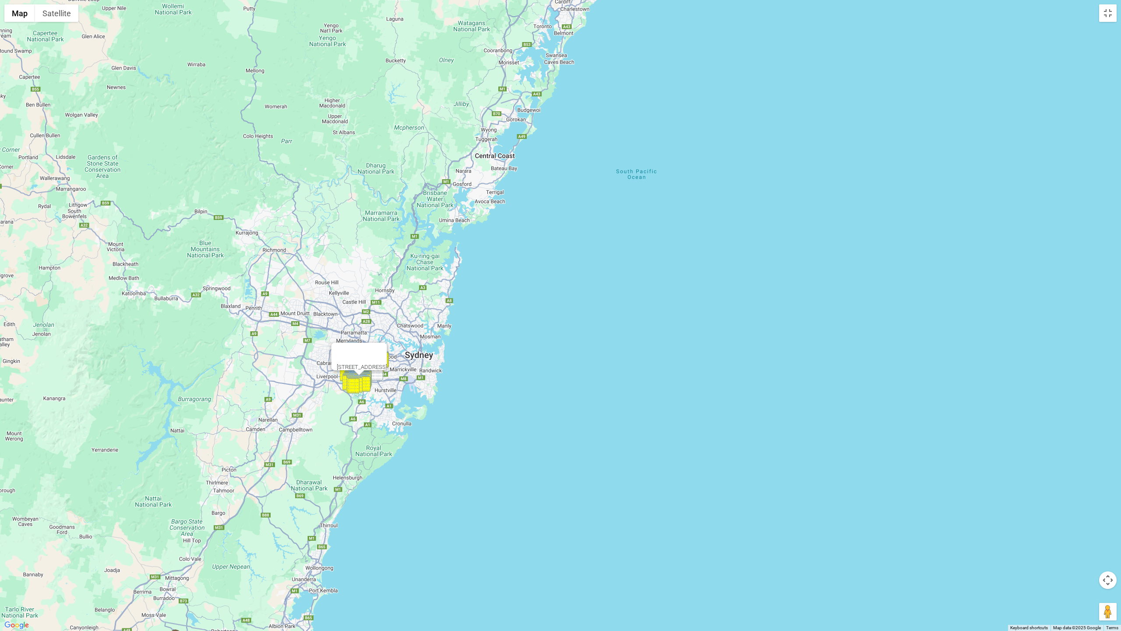
click at [375, 375] on img "297-299 King Georges Road, ROSELANDS NSW 2196" at bounding box center [377, 372] width 12 height 16
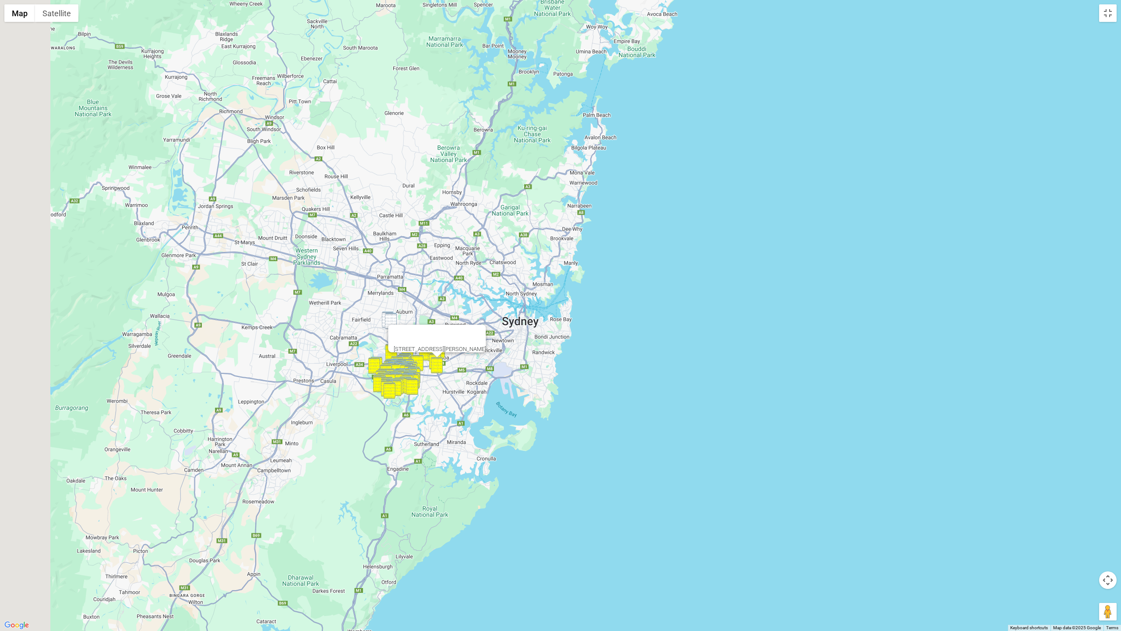
click at [628, 384] on div "297-299 King Georges Road, ROSELANDS NSW 2196" at bounding box center [560, 315] width 1121 height 631
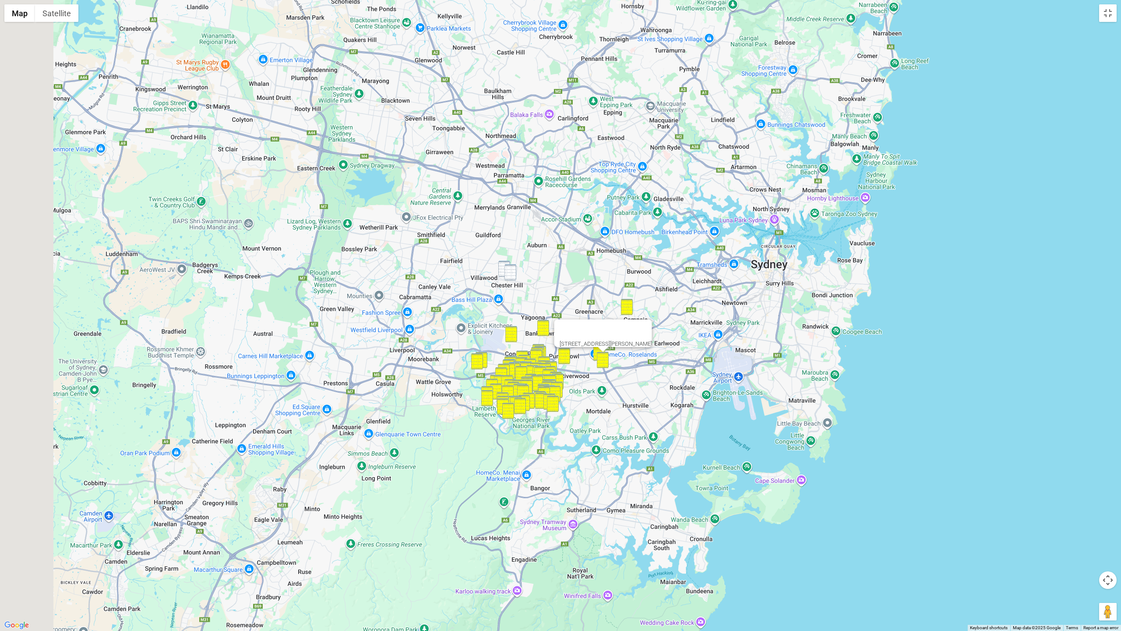
click at [631, 403] on div "297-299 King Georges Road, ROSELANDS NSW 2196" at bounding box center [560, 315] width 1121 height 631
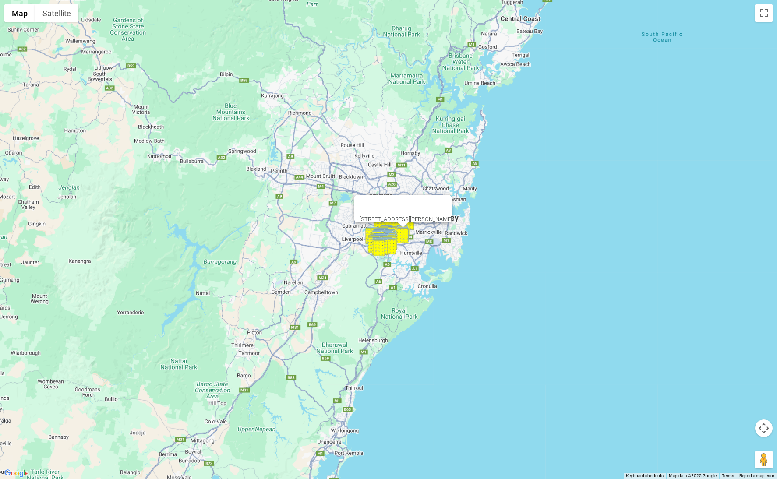
click at [282, 189] on div "297-299 King Georges Road, ROSELANDS NSW 2196" at bounding box center [388, 239] width 777 height 479
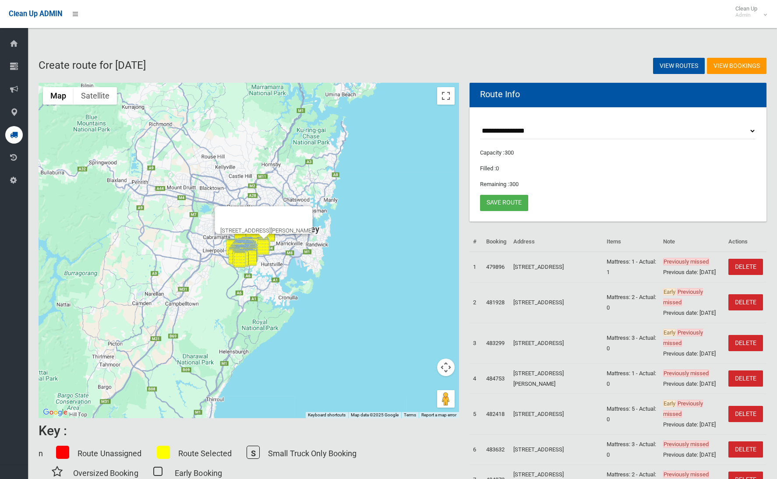
click at [443, 370] on button "Map camera controls" at bounding box center [446, 368] width 18 height 18
click at [426, 392] on button "Zoom out" at bounding box center [424, 389] width 18 height 18
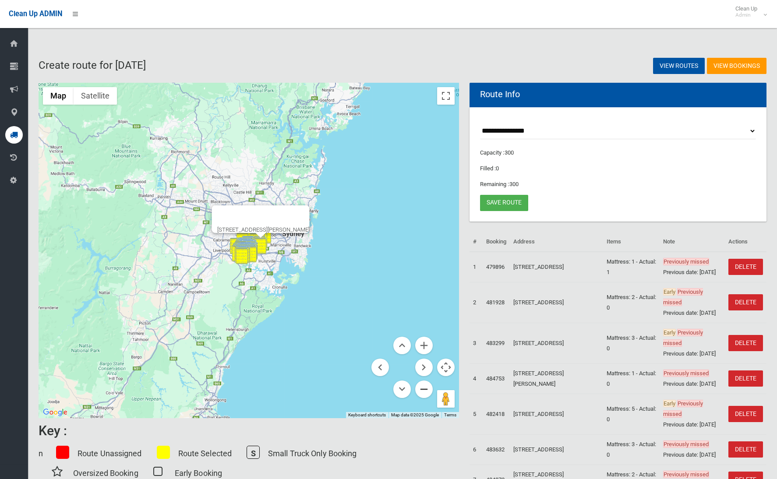
click at [426, 392] on button "Zoom out" at bounding box center [424, 389] width 18 height 18
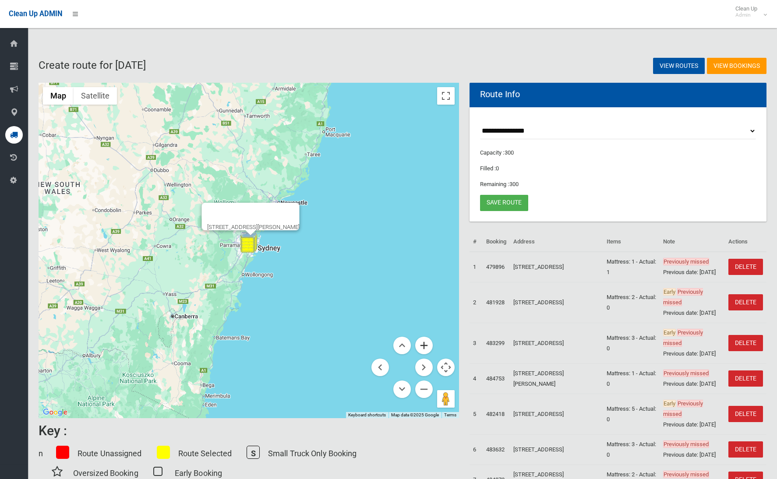
click at [422, 340] on button "Zoom in" at bounding box center [424, 346] width 18 height 18
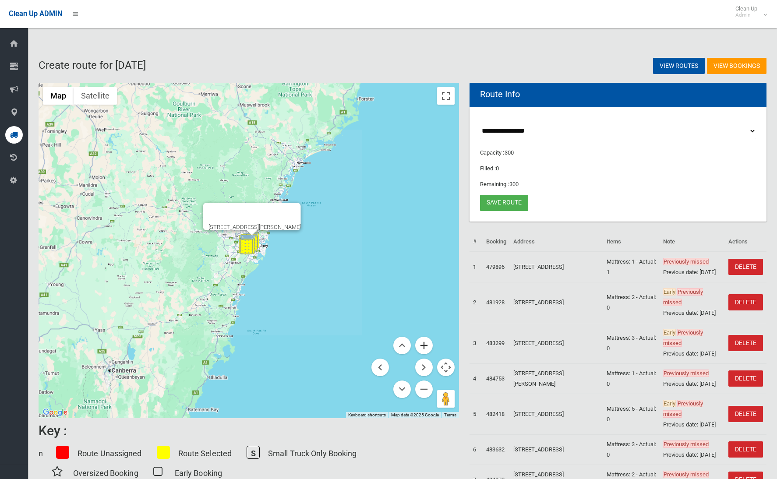
click at [422, 340] on button "Zoom in" at bounding box center [424, 346] width 18 height 18
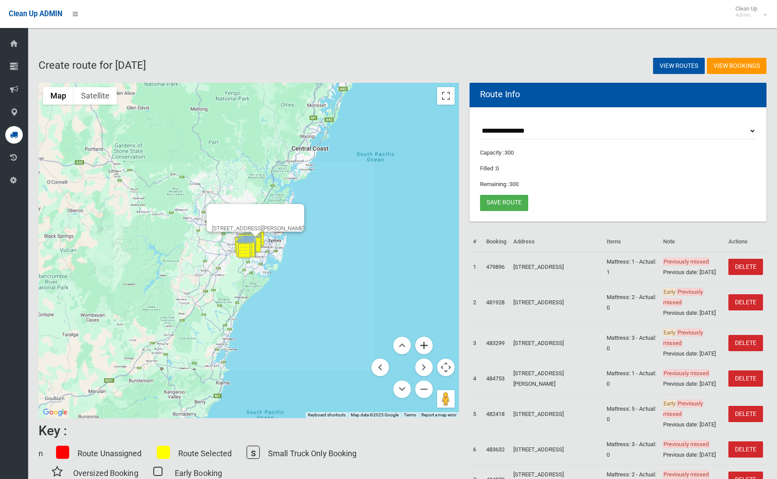
click at [422, 341] on button "Zoom in" at bounding box center [424, 346] width 18 height 18
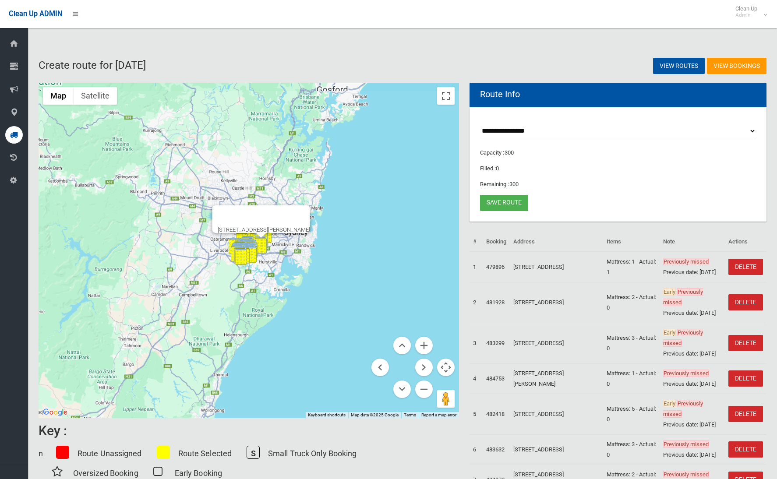
click at [422, 341] on button "Zoom in" at bounding box center [424, 346] width 18 height 18
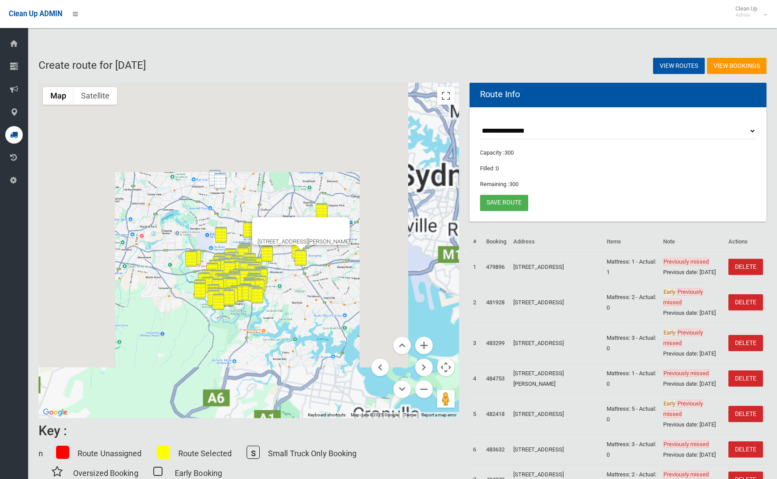
click at [280, 302] on div "297-299 King Georges Road, ROSELANDS NSW 2196" at bounding box center [249, 250] width 420 height 335
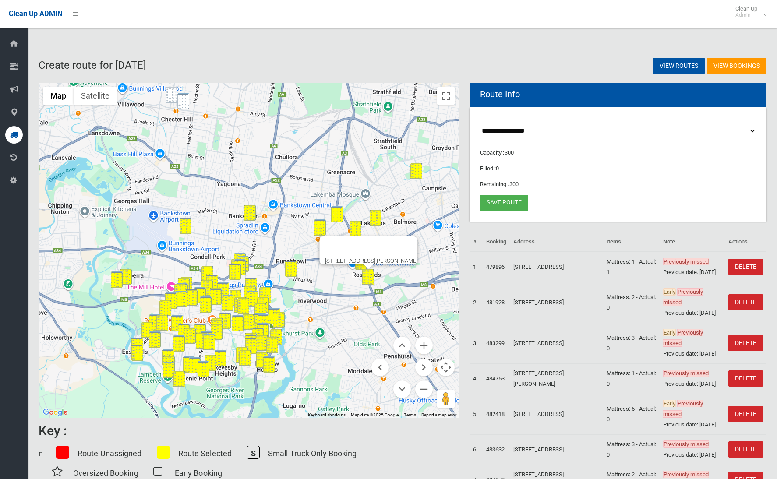
click at [396, 245] on div at bounding box center [359, 246] width 71 height 21
click at [417, 241] on button "Close" at bounding box center [406, 246] width 21 height 21
click at [496, 203] on link "Save route" at bounding box center [504, 203] width 48 height 16
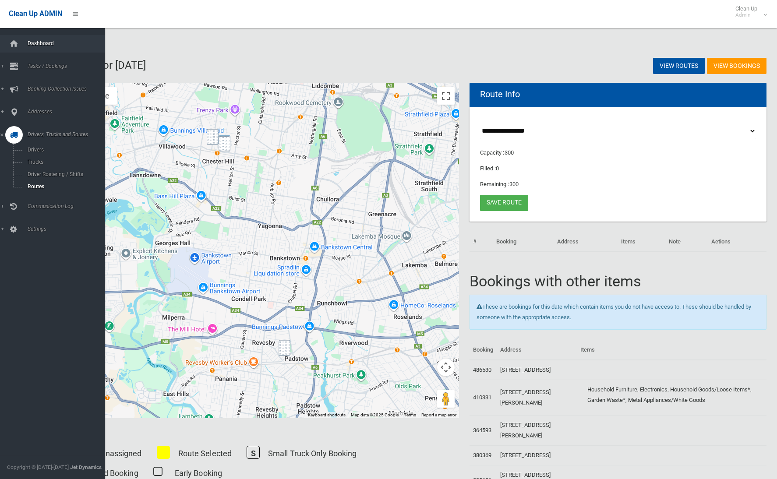
click at [36, 47] on link "Dashboard" at bounding box center [52, 44] width 105 height 18
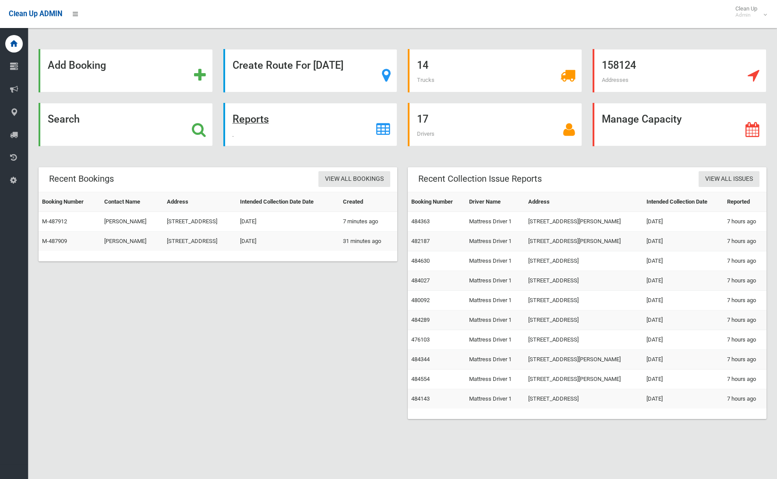
click at [258, 119] on strong "Reports" at bounding box center [251, 119] width 36 height 12
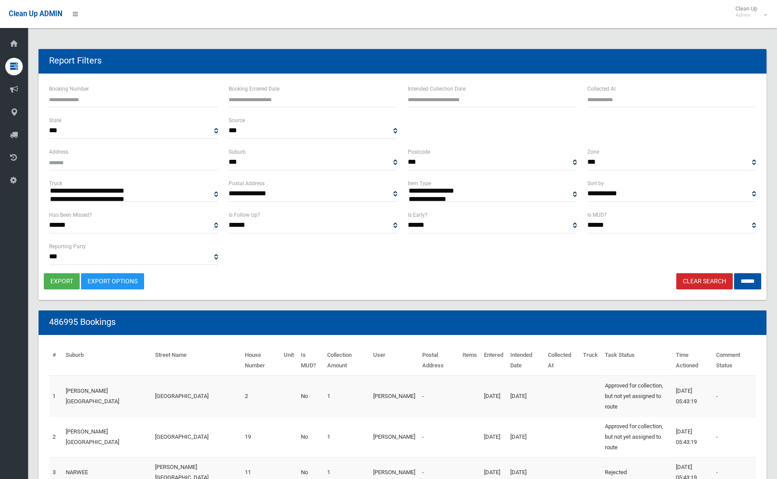
select select
type input "**********"
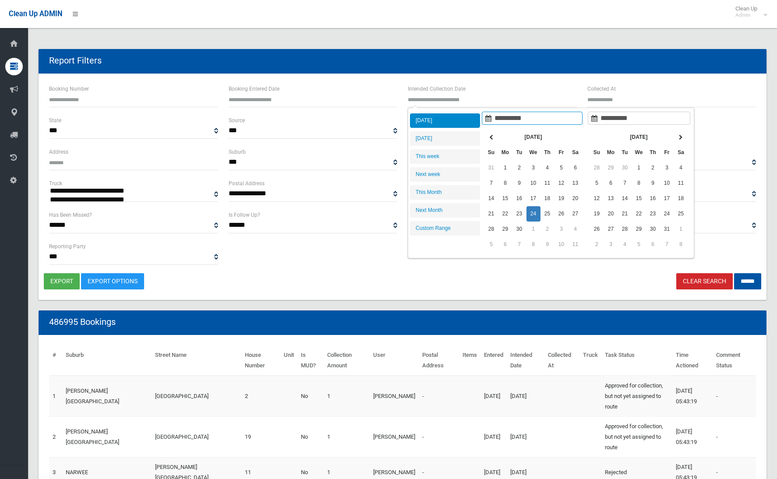
click at [454, 102] on input "text" at bounding box center [492, 99] width 169 height 16
type input "**********"
click at [451, 140] on li "[DATE]" at bounding box center [445, 138] width 70 height 14
type input "**********"
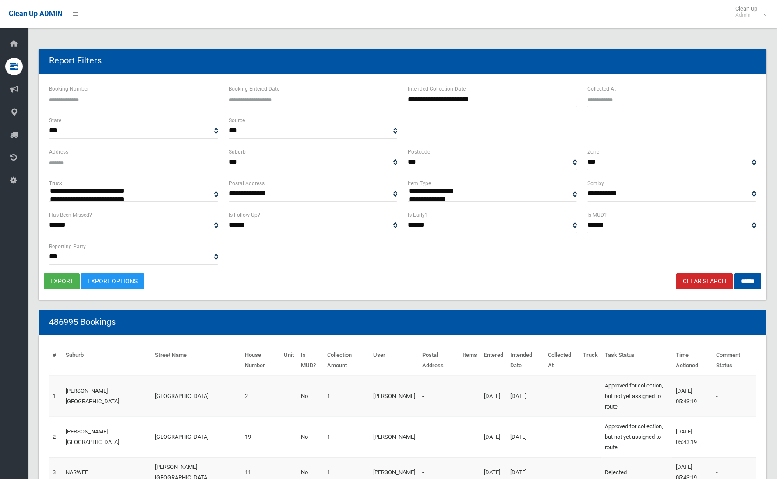
select select "**"
click at [751, 279] on input "******" at bounding box center [747, 281] width 27 height 16
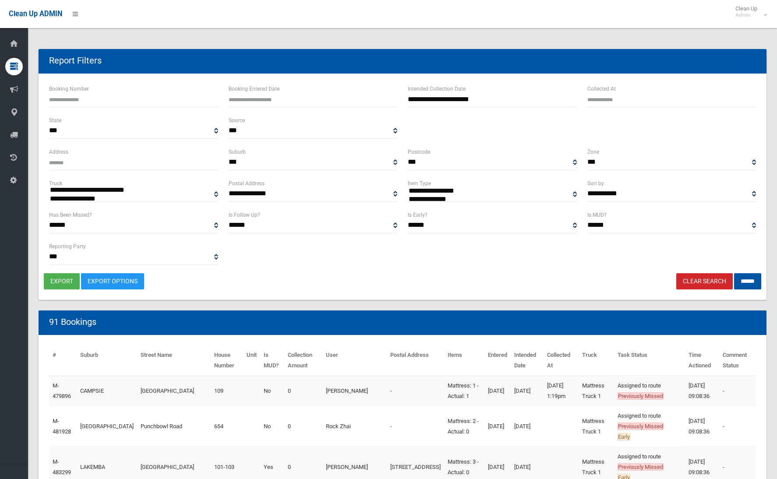
select select
drag, startPoint x: 63, startPoint y: 278, endPoint x: 71, endPoint y: 276, distance: 8.1
click at [64, 278] on button "export" at bounding box center [62, 281] width 36 height 16
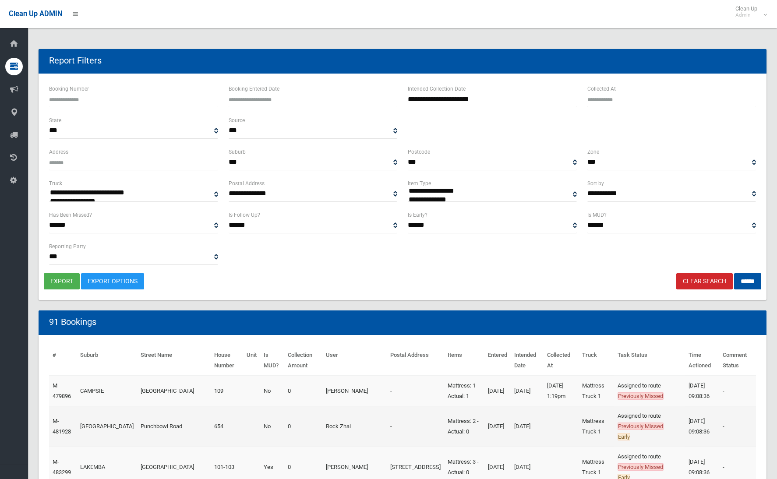
click at [284, 359] on th "Collection Amount" at bounding box center [303, 360] width 38 height 30
